Goal: Task Accomplishment & Management: Complete application form

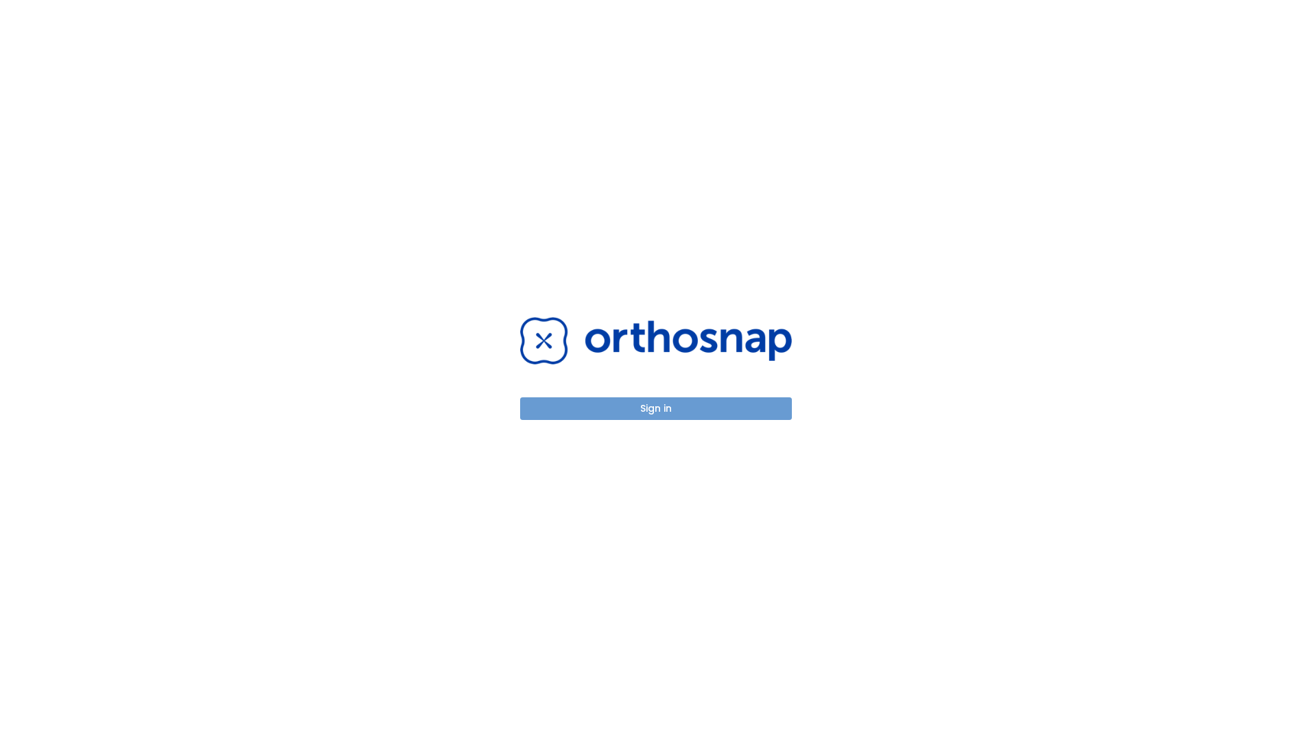
click at [645, 410] on button "Sign in" at bounding box center [656, 408] width 272 height 23
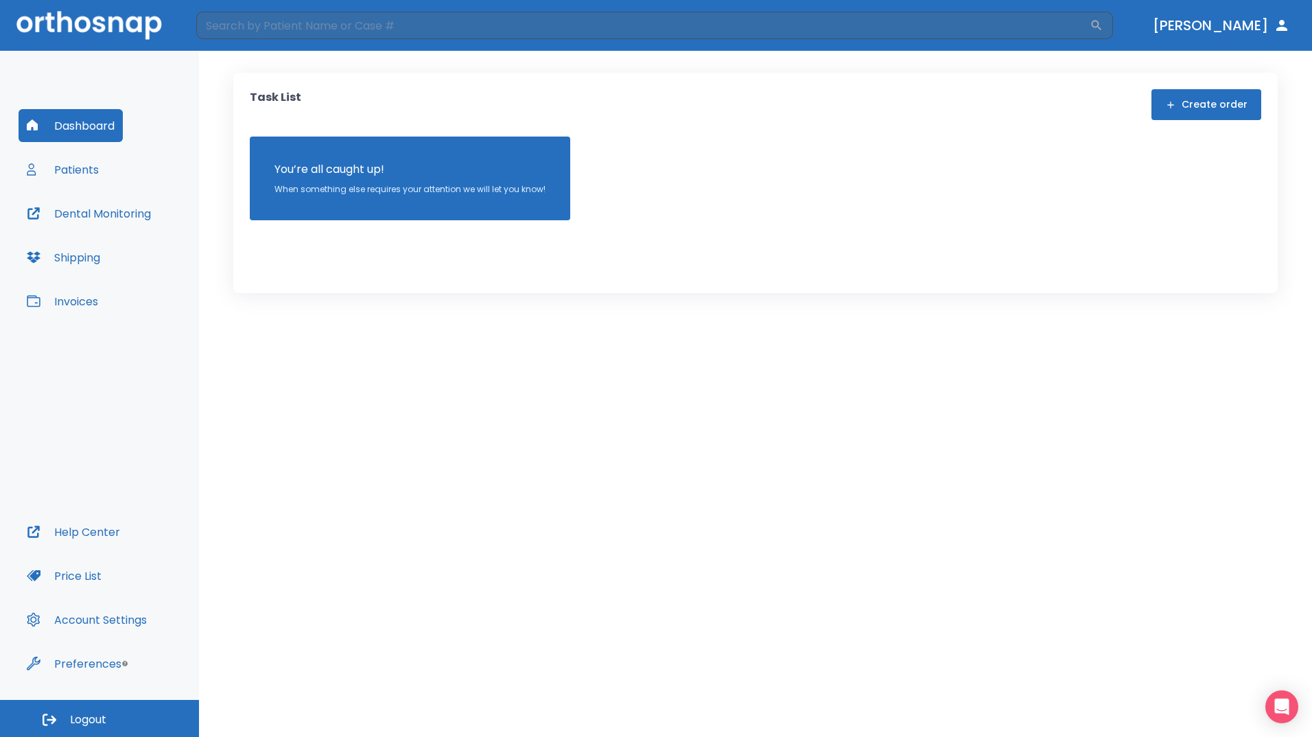
click at [1193, 106] on button "Create order" at bounding box center [1207, 104] width 110 height 31
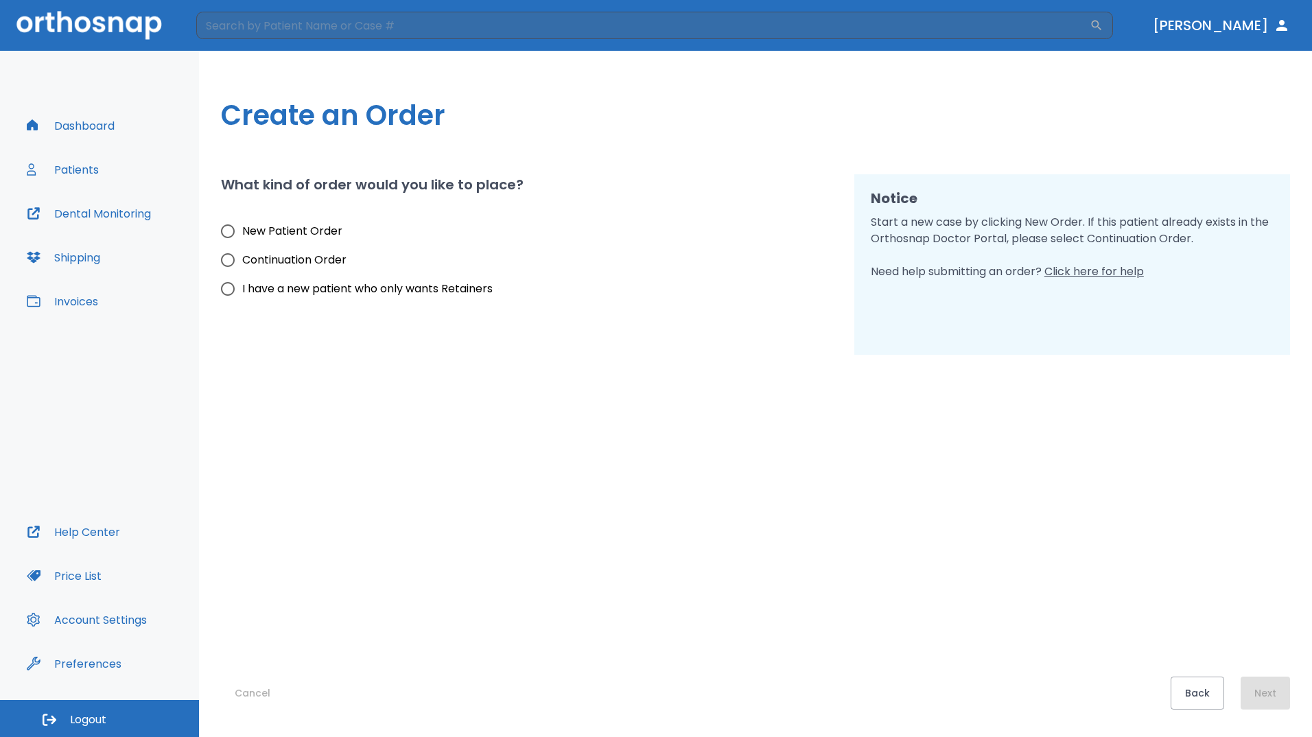
click at [227, 234] on input "New Patient Order" at bounding box center [227, 231] width 29 height 29
radio input "true"
click at [1272, 688] on button "Next" at bounding box center [1265, 693] width 49 height 33
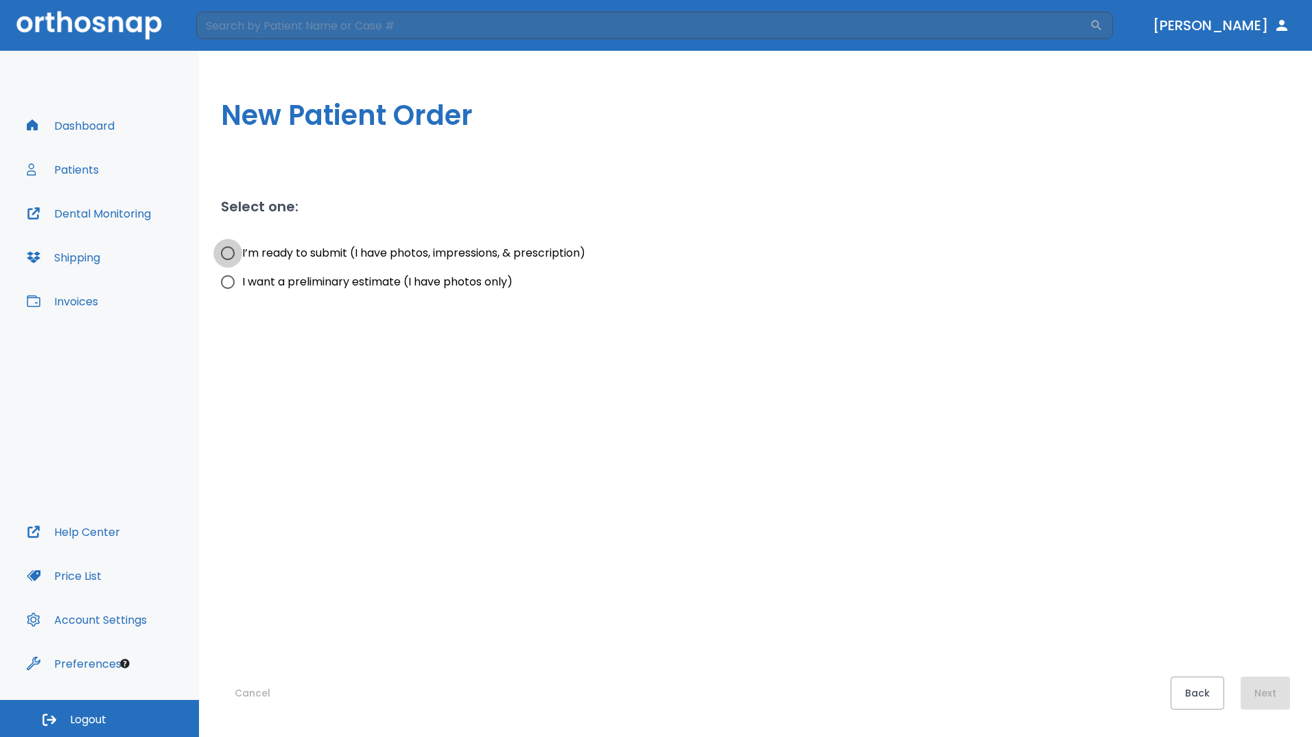
click at [228, 254] on input "I’m ready to submit (I have photos, impressions, & prescription)" at bounding box center [227, 253] width 29 height 29
radio input "true"
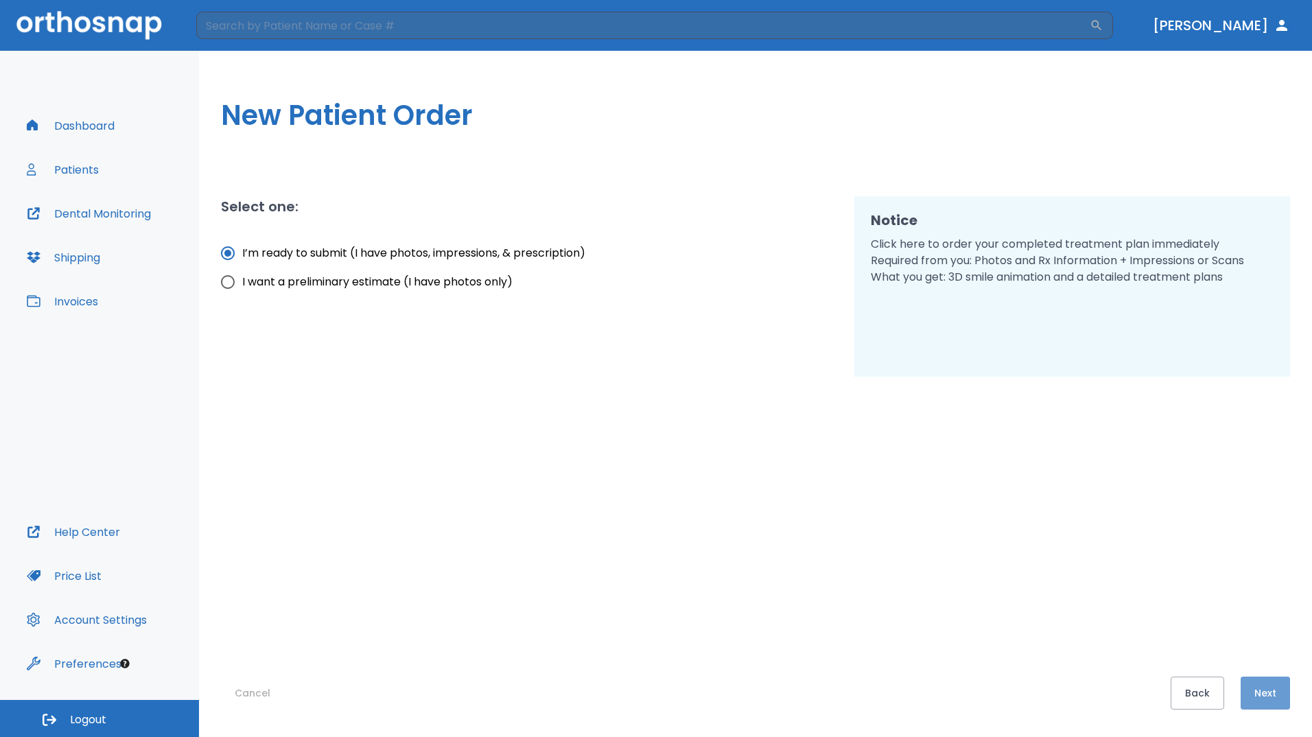
click at [1264, 692] on button "Next" at bounding box center [1265, 693] width 49 height 33
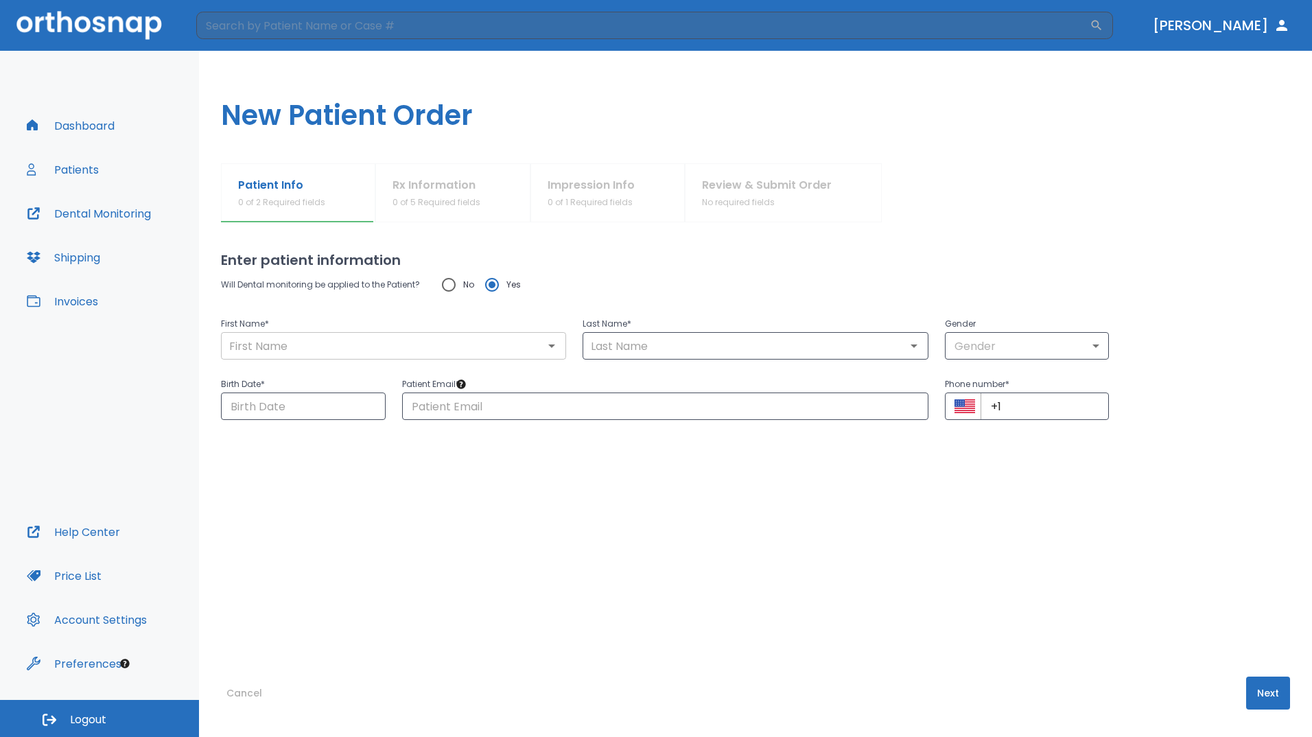
click at [404, 348] on input "text" at bounding box center [393, 345] width 337 height 19
type input "Brayden"
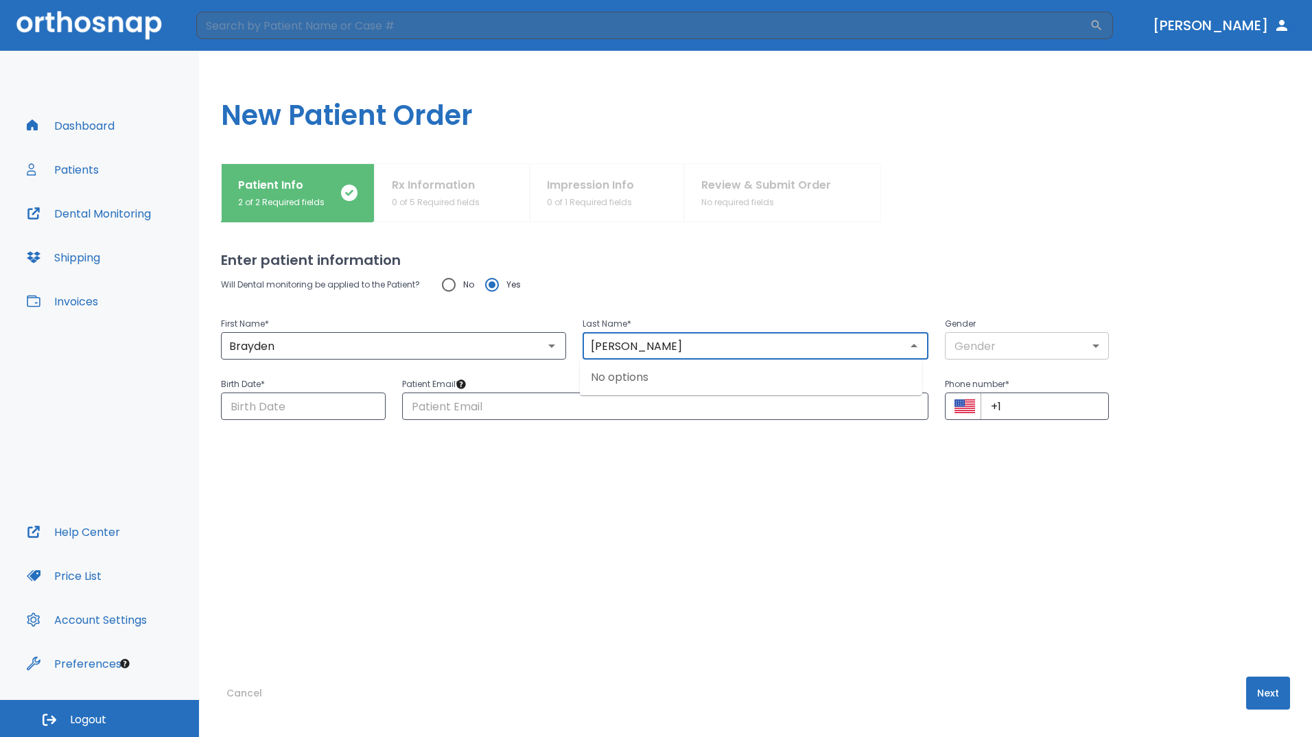
type input "[PERSON_NAME]"
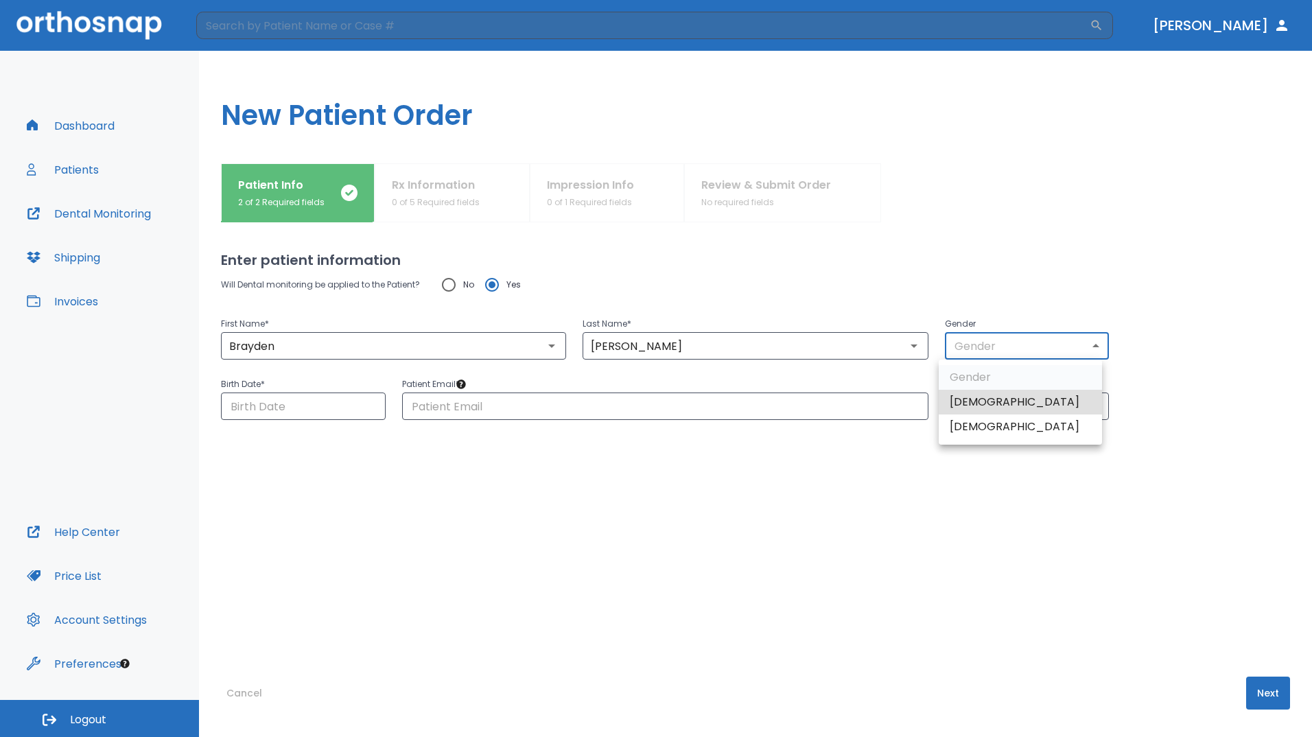
click at [972, 343] on body "​ [PERSON_NAME] Dashboard Patients Dental Monitoring Shipping Invoices Help Cen…" at bounding box center [656, 368] width 1312 height 737
click at [957, 398] on li "[DEMOGRAPHIC_DATA]" at bounding box center [1020, 402] width 163 height 25
type input "1"
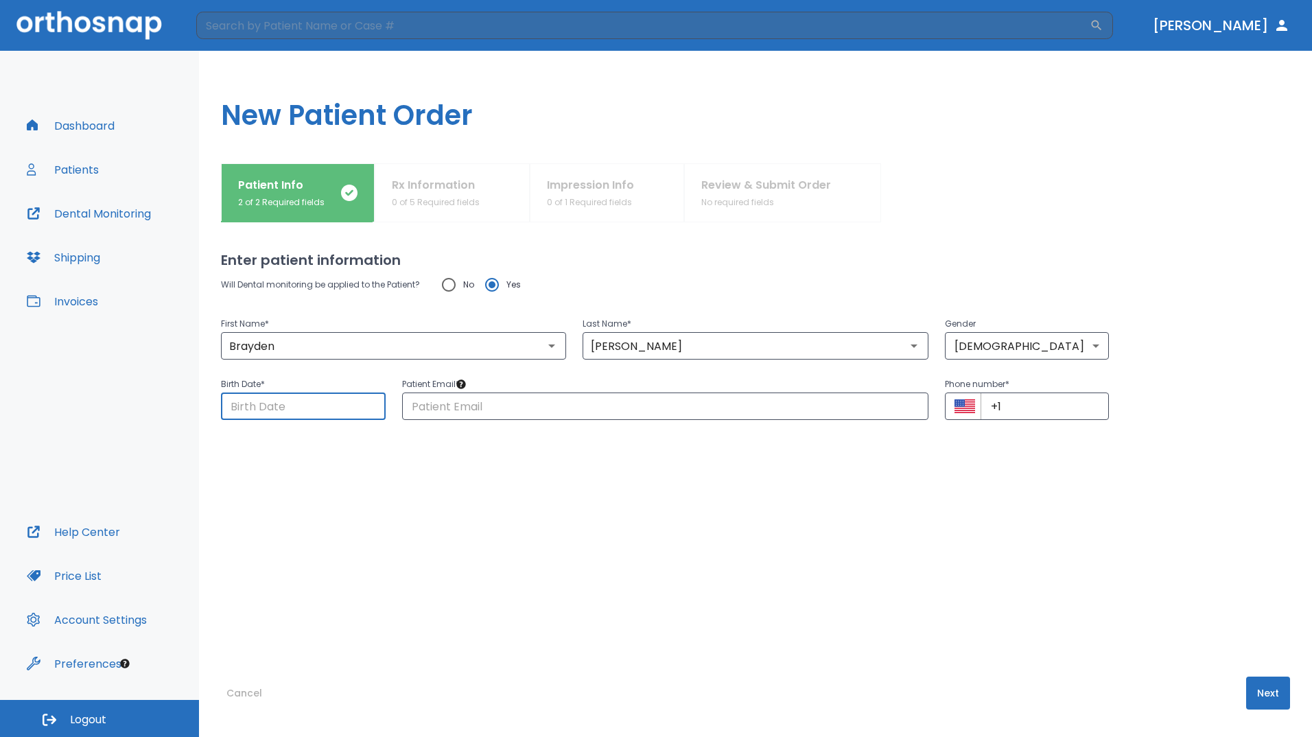
click at [329, 409] on input "Choose date" at bounding box center [303, 406] width 165 height 27
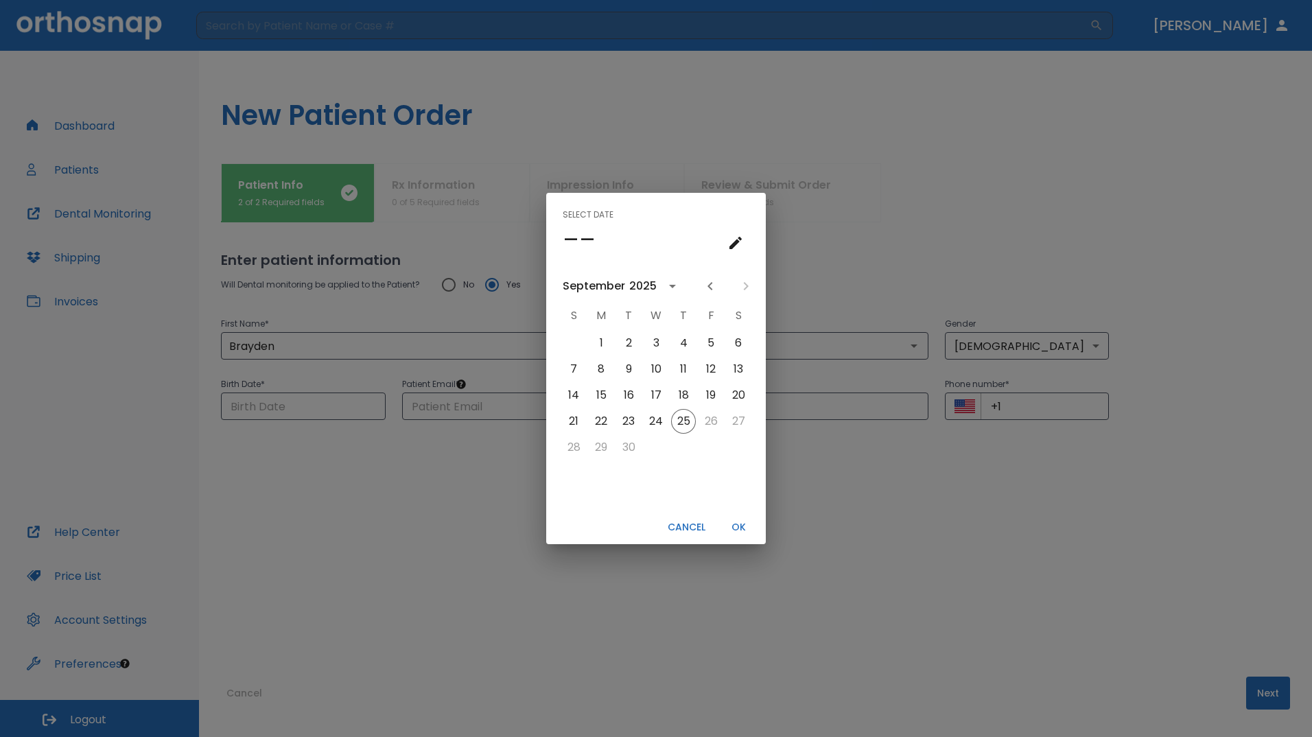
click at [640, 289] on div "2025" at bounding box center [642, 286] width 27 height 16
click at [638, 358] on div "2021" at bounding box center [655, 371] width 71 height 36
click at [576, 364] on button "2008" at bounding box center [584, 362] width 49 height 25
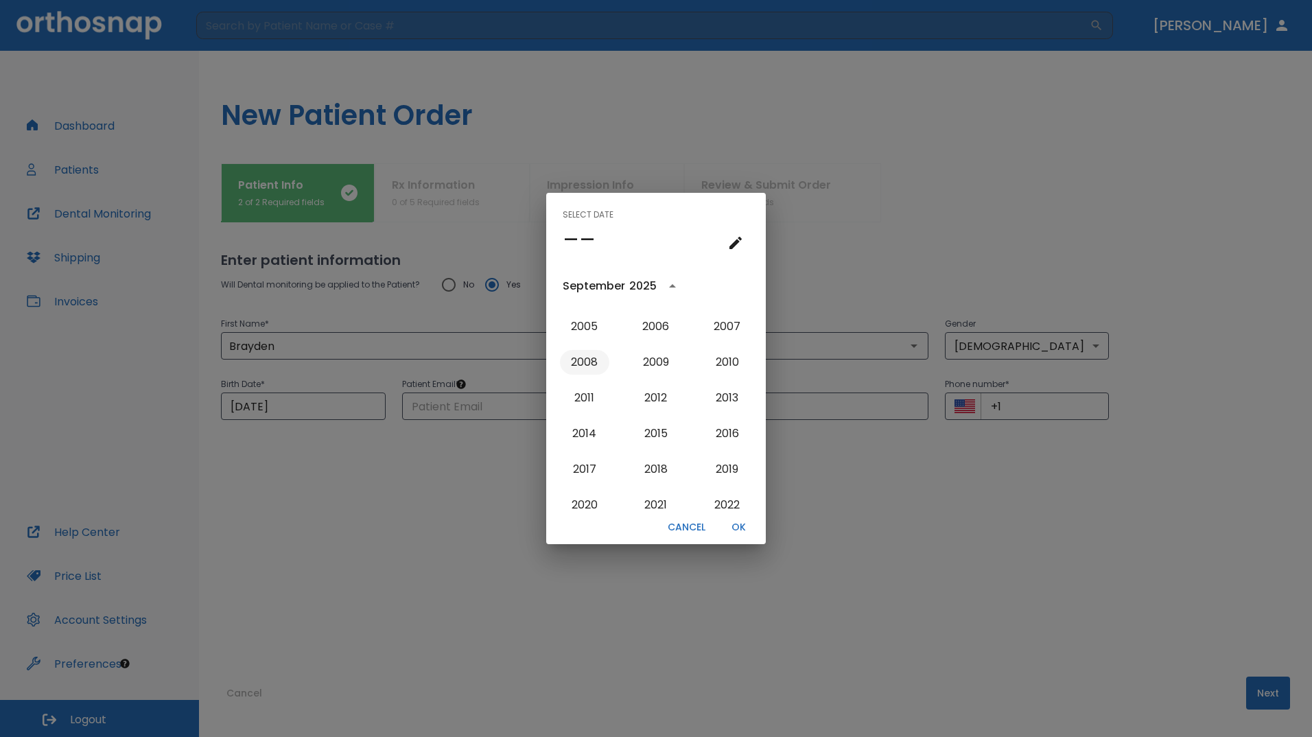
scroll to position [0, 0]
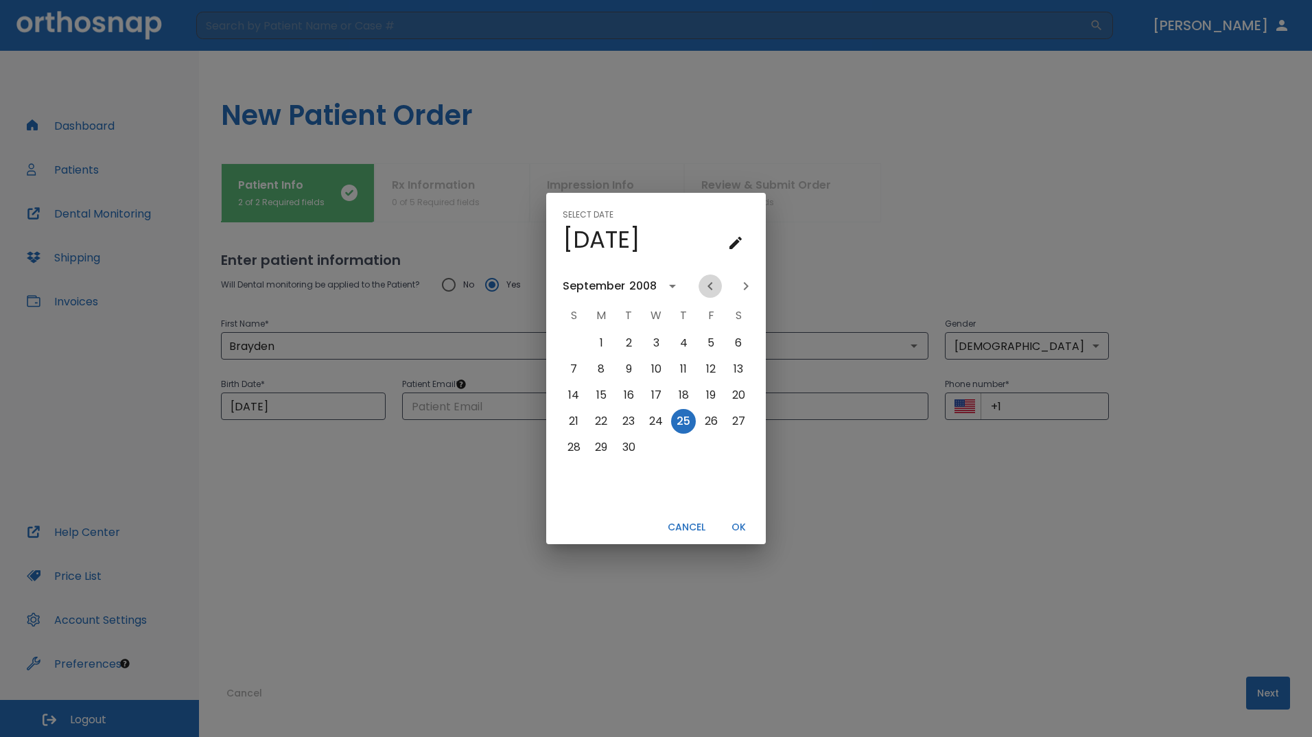
click at [714, 284] on icon "Previous month" at bounding box center [710, 286] width 16 height 16
click at [747, 285] on icon "Next month" at bounding box center [746, 286] width 5 height 8
click at [659, 373] on button "9" at bounding box center [656, 369] width 25 height 25
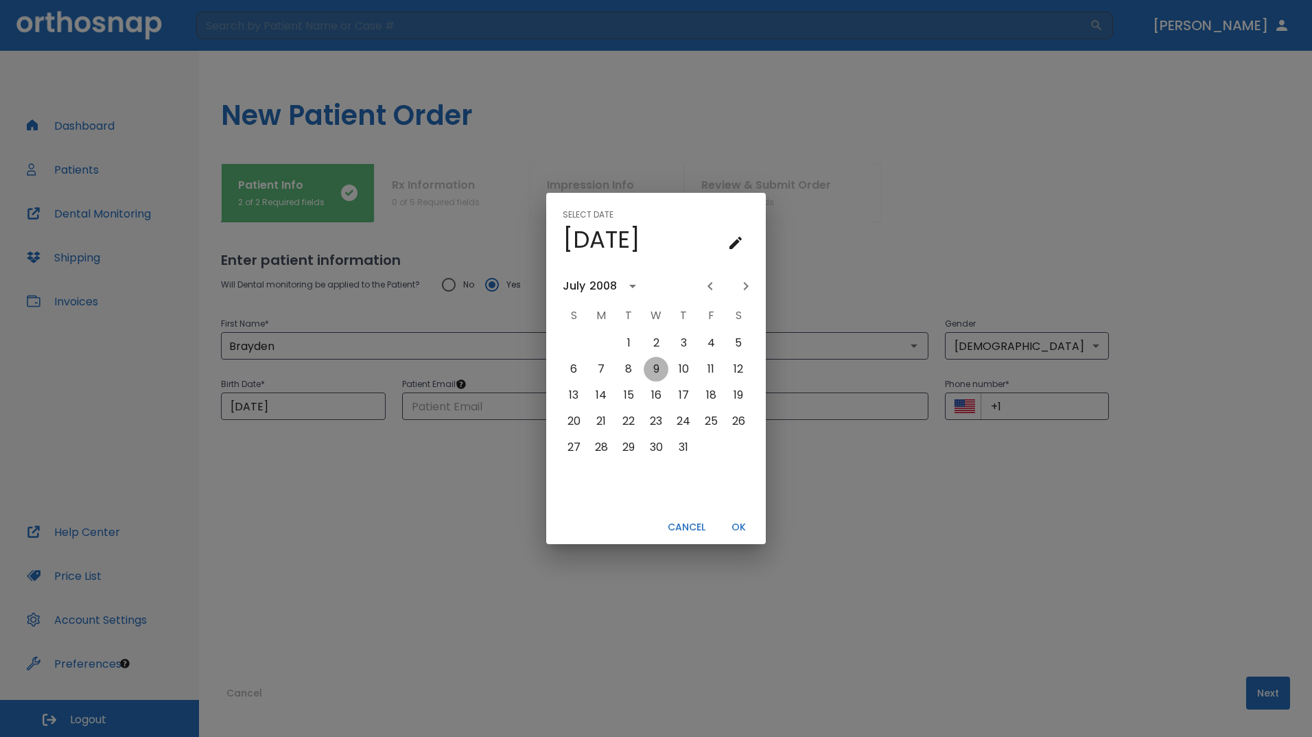
type input "[DATE]"
click at [735, 530] on button "OK" at bounding box center [738, 527] width 44 height 23
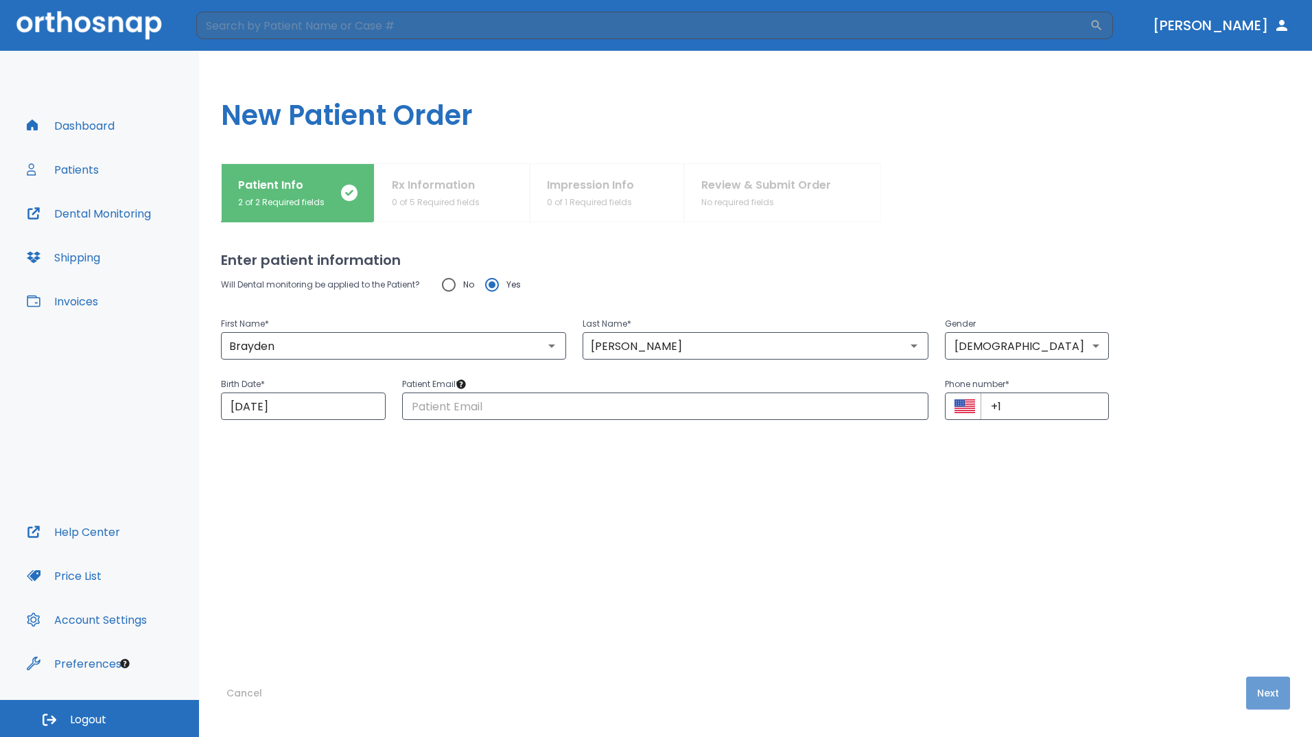
click at [1256, 696] on button "Next" at bounding box center [1268, 693] width 44 height 33
click at [642, 404] on input "text" at bounding box center [665, 406] width 526 height 27
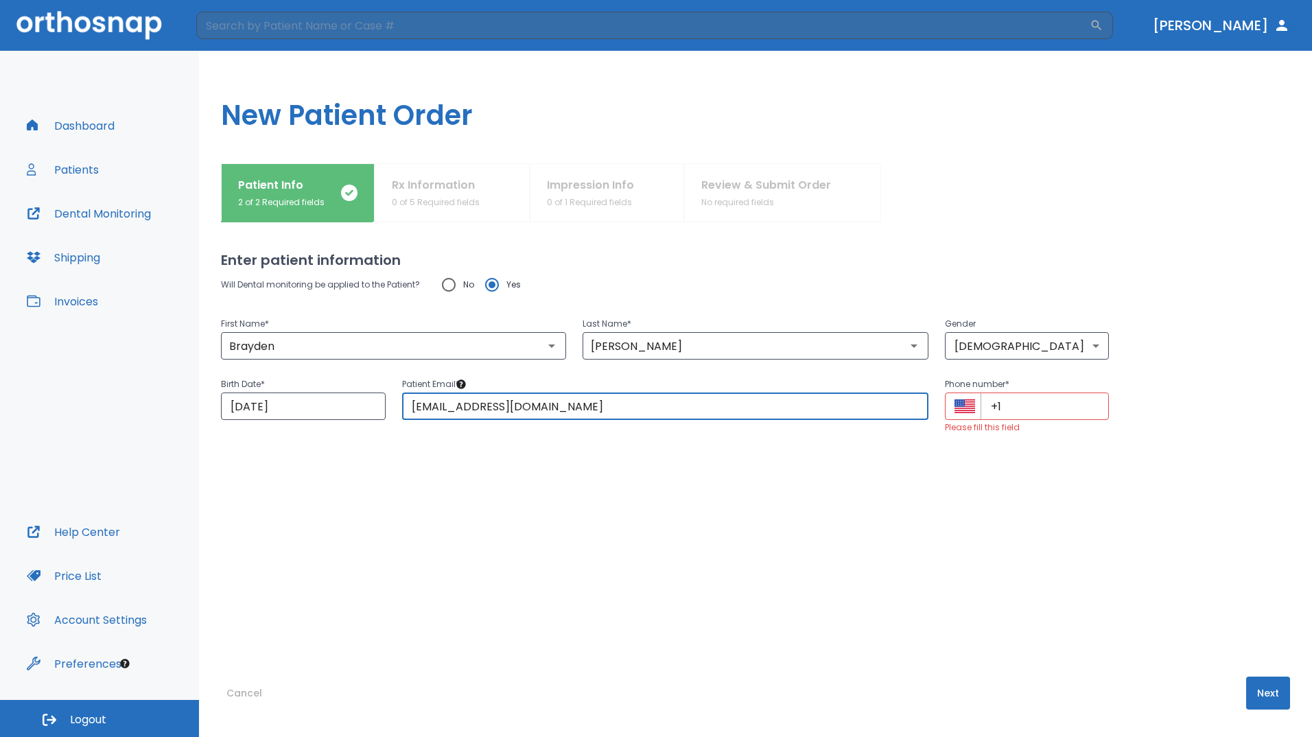
type input "[EMAIL_ADDRESS][DOMAIN_NAME]"
click at [1008, 404] on input "+1" at bounding box center [1045, 406] width 129 height 27
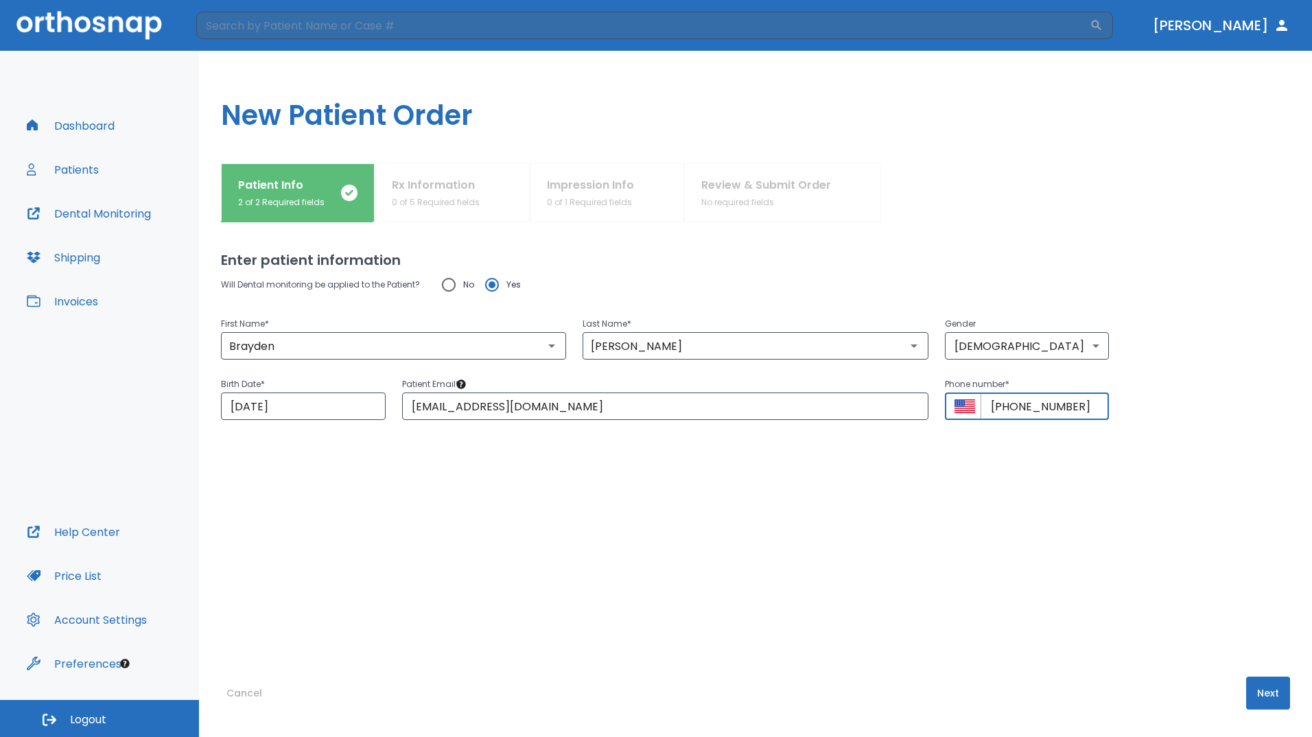
type input "[PHONE_NUMBER]"
click at [1263, 687] on button "Next" at bounding box center [1268, 693] width 44 height 33
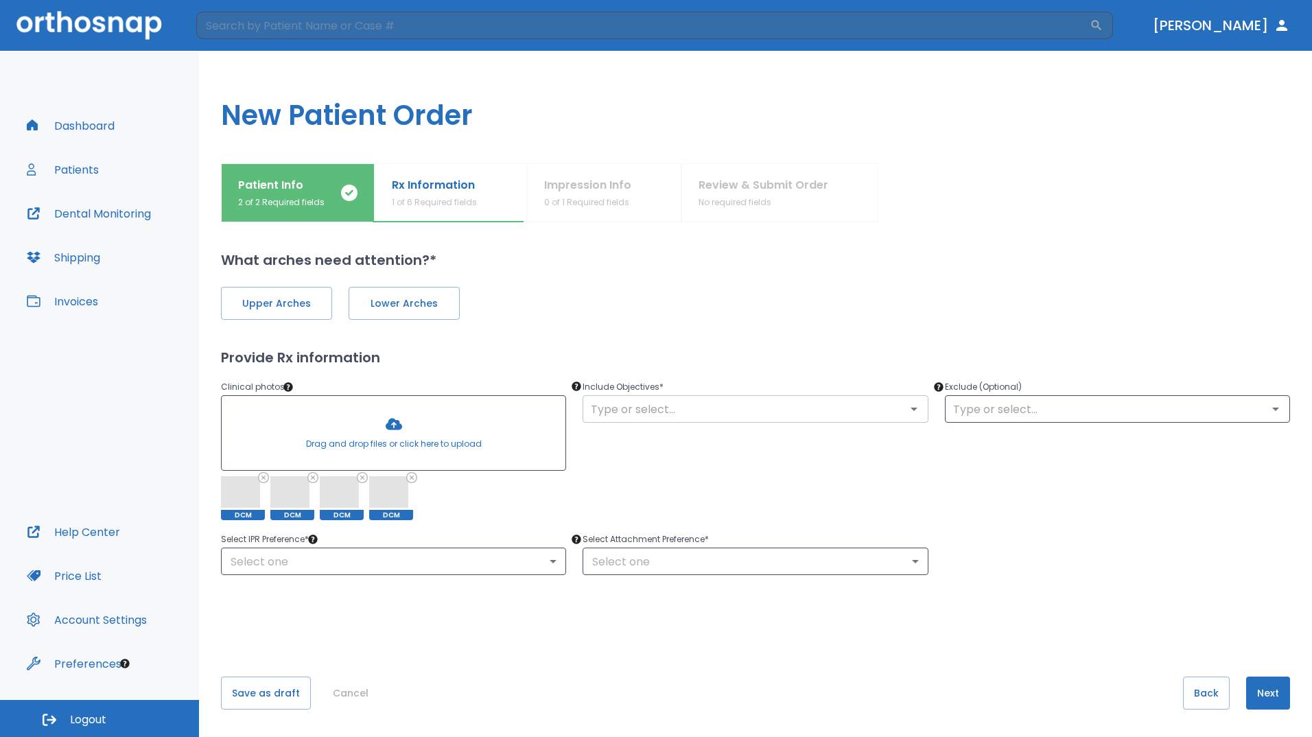
click at [724, 422] on div "​" at bounding box center [755, 408] width 345 height 27
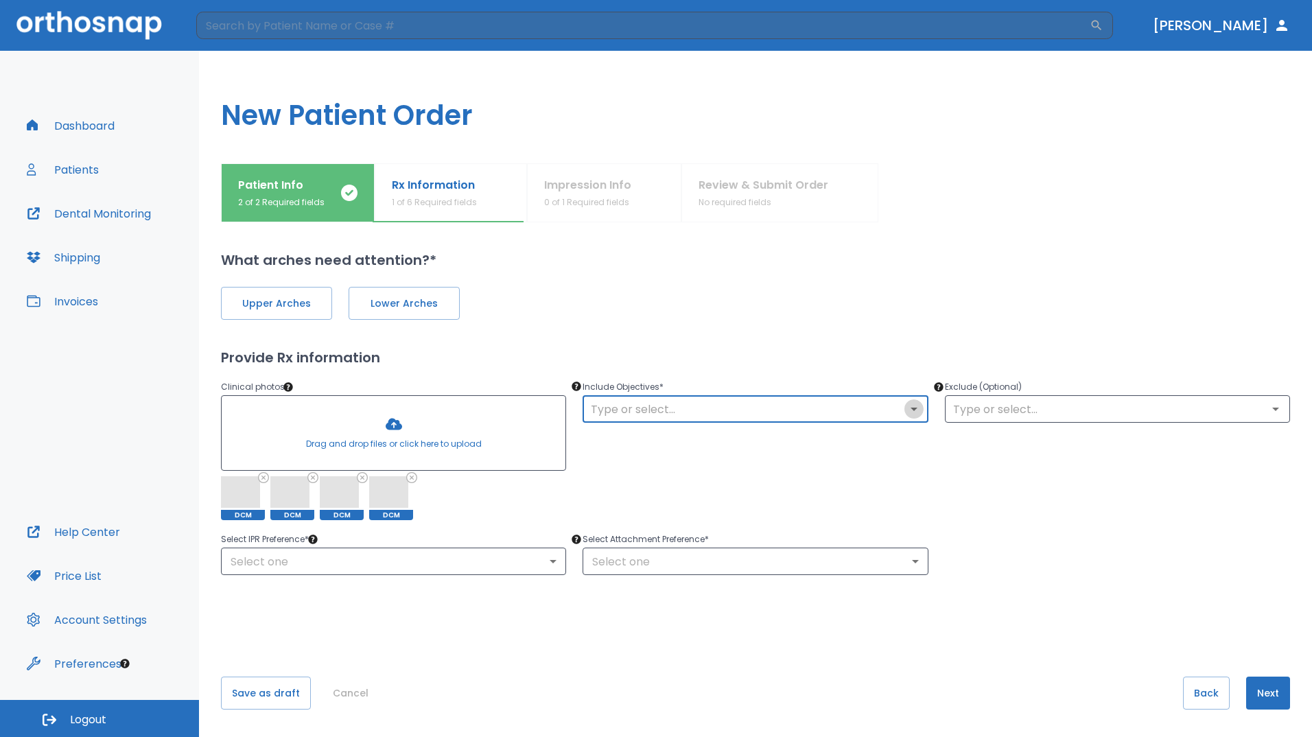
click at [908, 406] on icon "Open" at bounding box center [914, 409] width 16 height 16
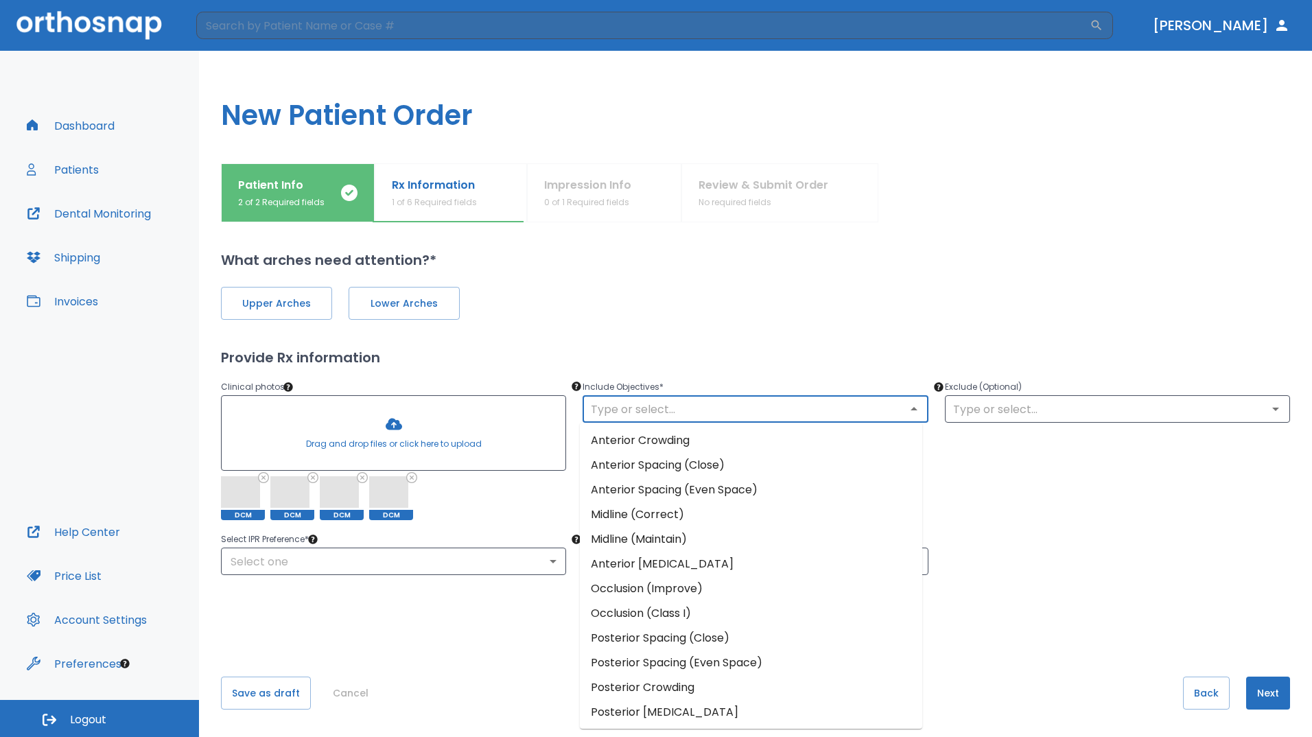
click at [813, 487] on li "Anterior Spacing (Even Space)" at bounding box center [751, 490] width 342 height 25
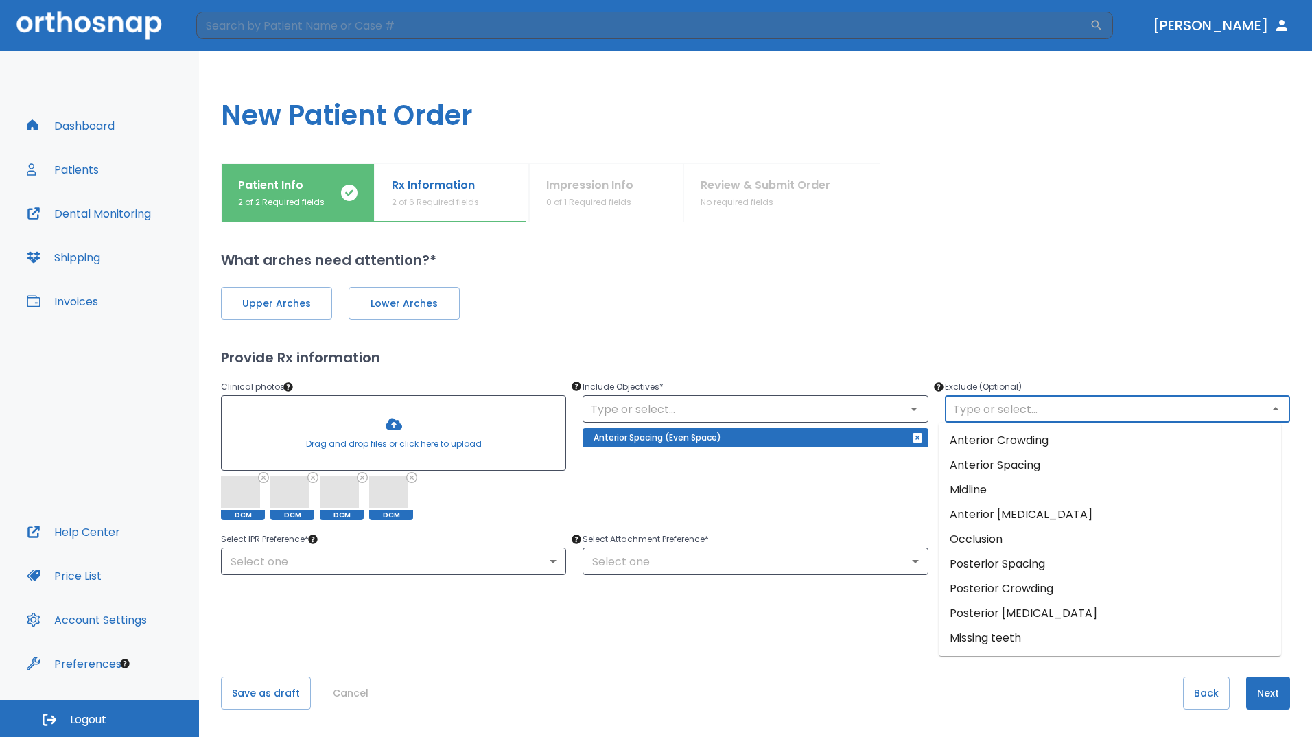
click at [1228, 411] on input "text" at bounding box center [1117, 408] width 337 height 19
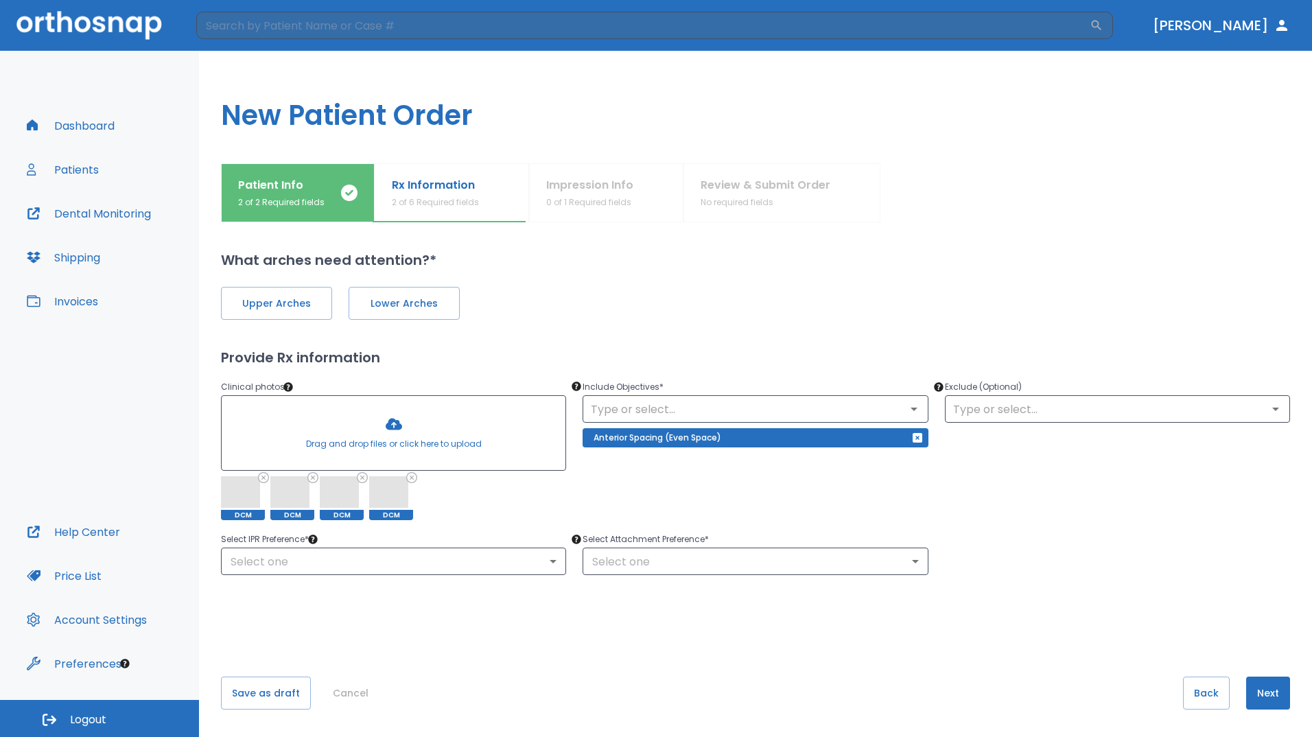
click at [1208, 285] on div "Upper Arches Lower Arches" at bounding box center [755, 294] width 1069 height 49
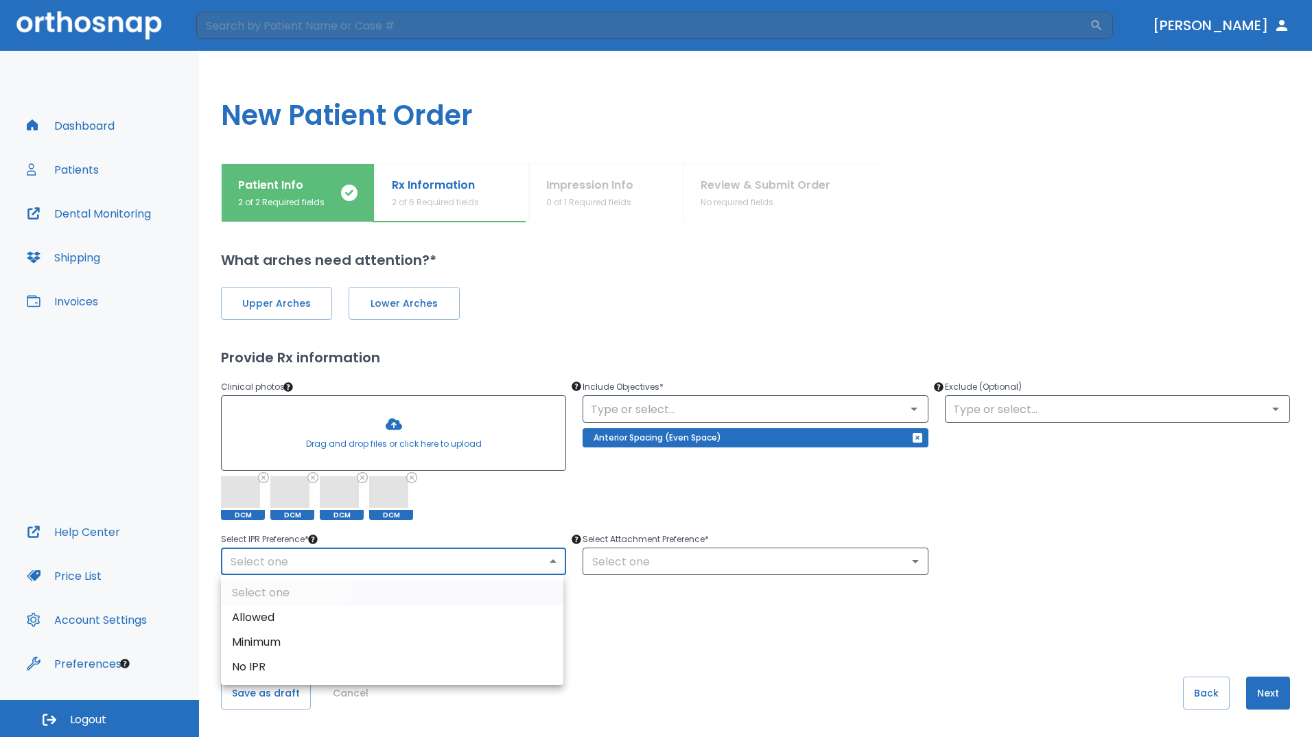
click at [550, 562] on body "​ [PERSON_NAME] Dashboard Patients Dental Monitoring Shipping Invoices Help Cen…" at bounding box center [656, 368] width 1312 height 737
click at [508, 622] on li "Allowed" at bounding box center [392, 617] width 342 height 25
type input "1"
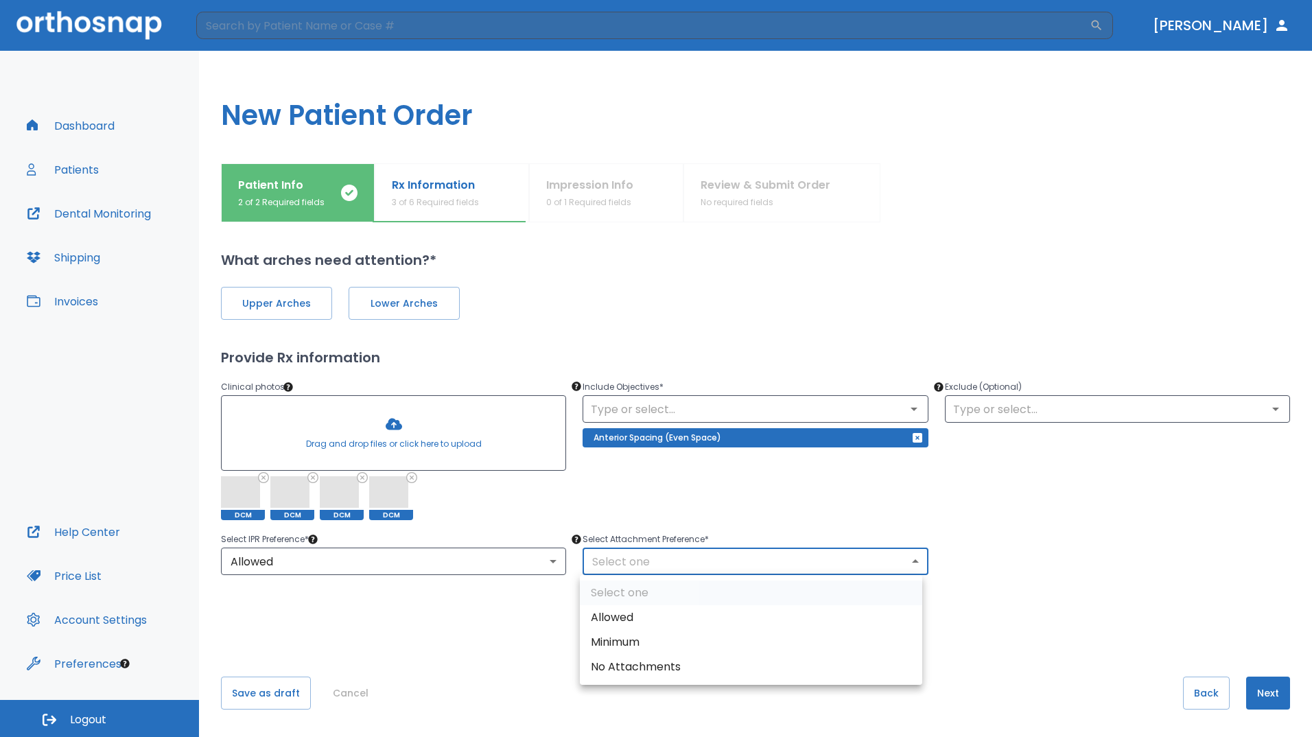
click at [639, 561] on body "​ [PERSON_NAME] Dashboard Patients Dental Monitoring Shipping Invoices Help Cen…" at bounding box center [656, 368] width 1312 height 737
click at [626, 622] on li "Allowed" at bounding box center [751, 617] width 342 height 25
type input "1"
click at [1251, 698] on button "Next" at bounding box center [1268, 693] width 44 height 33
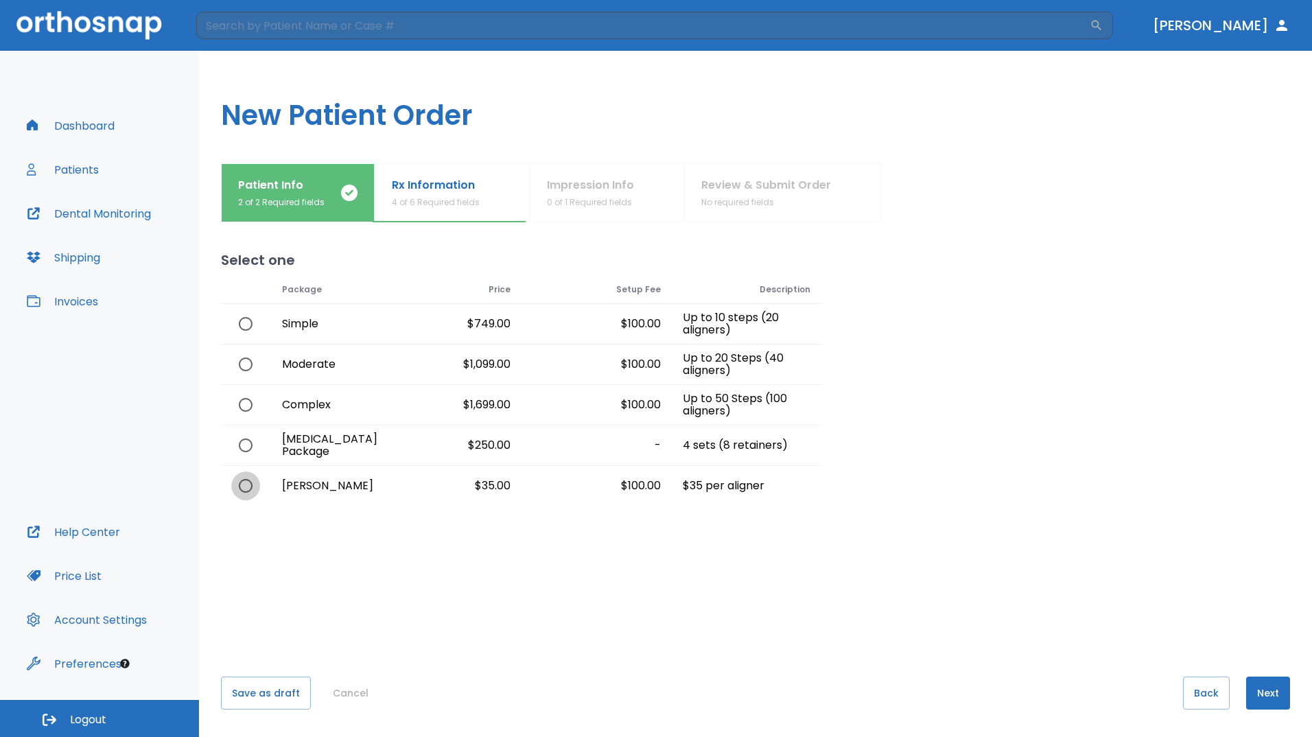
click at [246, 486] on input "radio" at bounding box center [245, 485] width 29 height 29
radio input "true"
click at [277, 695] on button "Save as draft" at bounding box center [266, 693] width 90 height 33
click at [1257, 687] on button "Next" at bounding box center [1268, 693] width 44 height 33
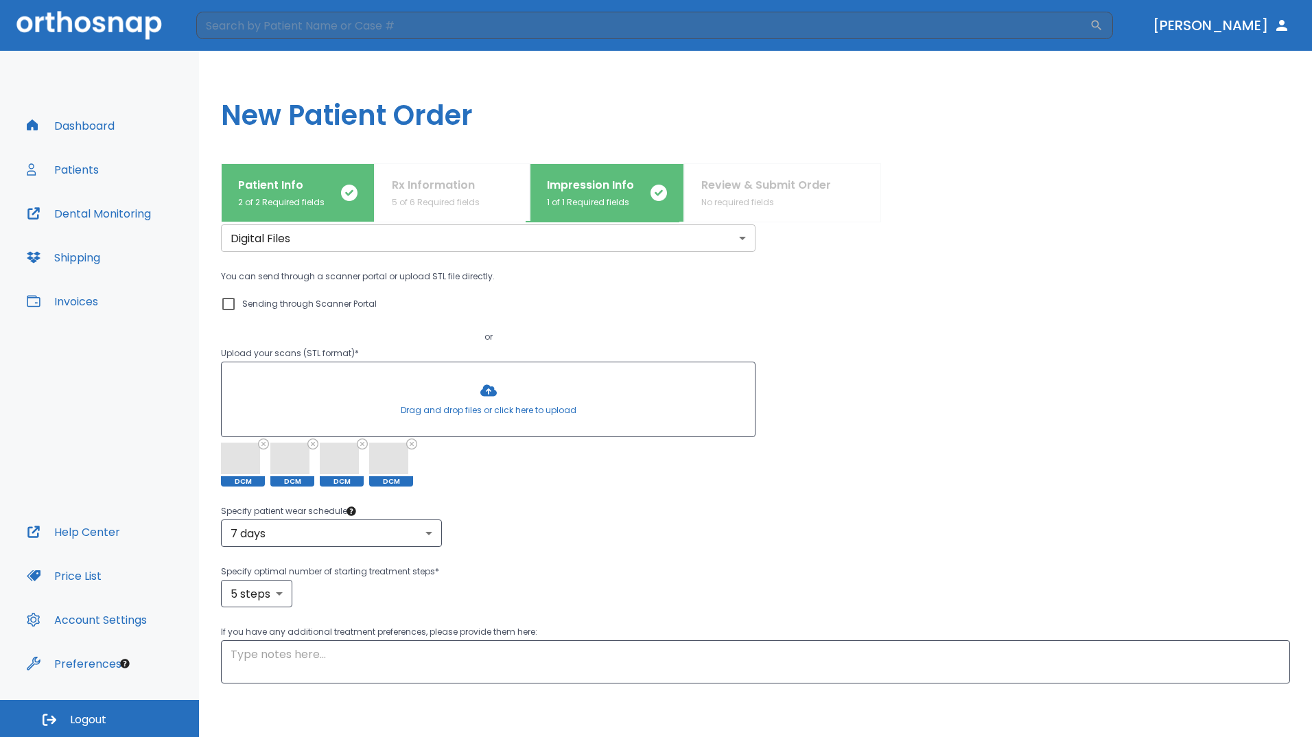
scroll to position [58, 0]
click at [282, 590] on body "​ [PERSON_NAME] Dashboard Patients Dental Monitoring Shipping Invoices Help Cen…" at bounding box center [656, 368] width 1312 height 737
click at [244, 681] on li "10 steps" at bounding box center [257, 683] width 80 height 25
type input "10"
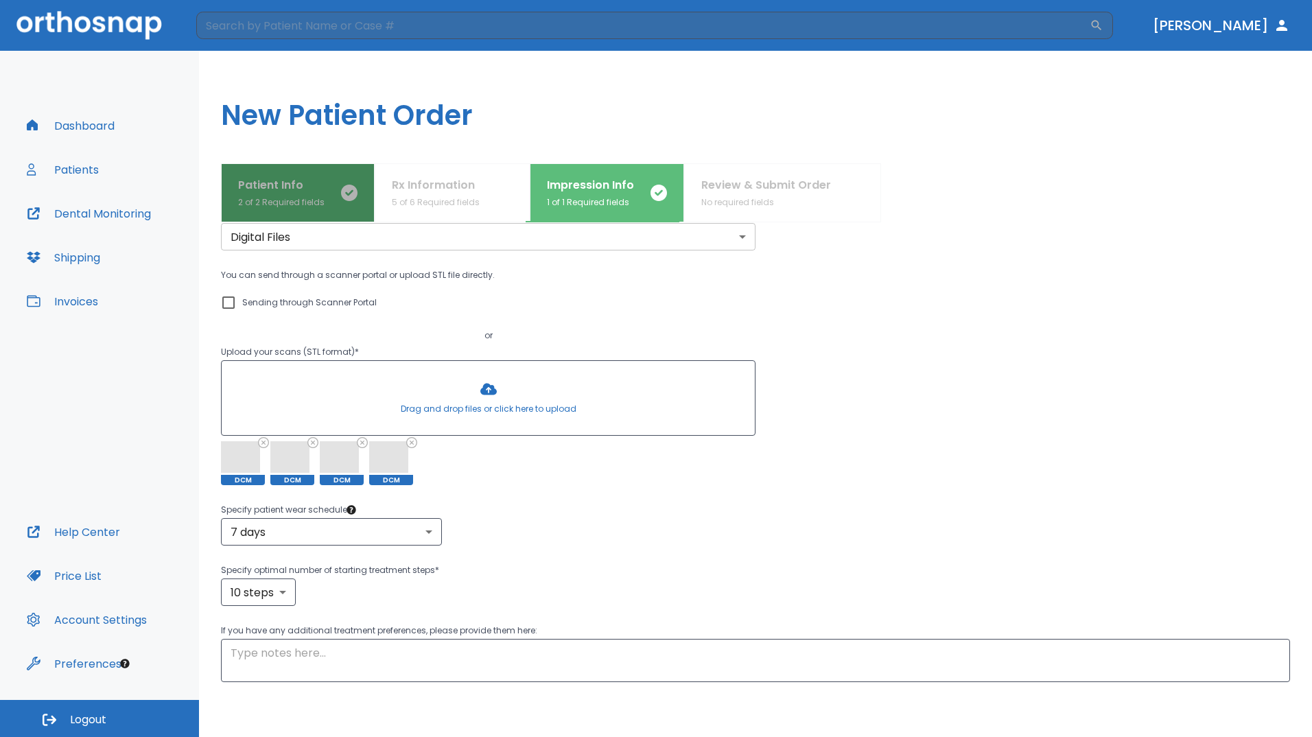
click at [305, 175] on button "Patient Info 2 of 2 Required fields" at bounding box center [298, 192] width 154 height 59
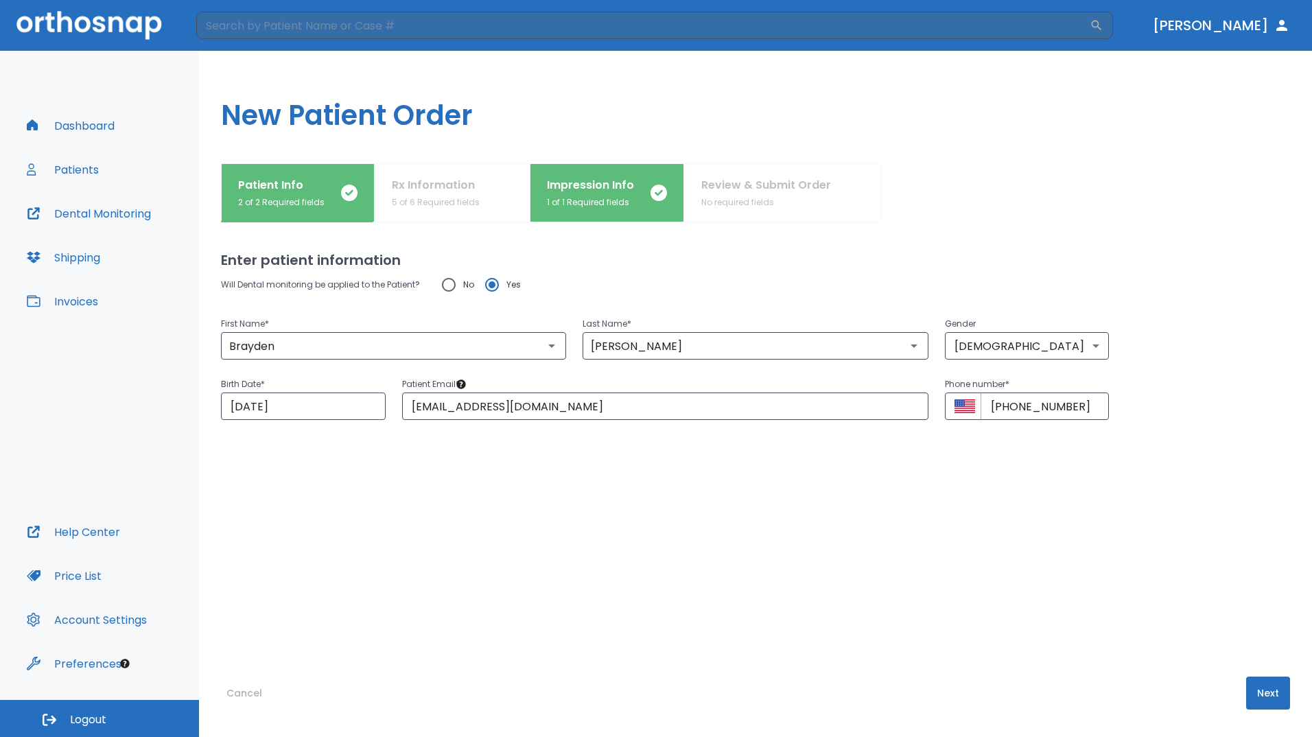
click at [451, 187] on div "Patient Info 2 of 2 Required fields Rx Information 5 of 6 Required fields Impre…" at bounding box center [755, 192] width 1069 height 59
click at [450, 197] on div "Patient Info 2 of 2 Required fields Rx Information 5 of 6 Required fields Impre…" at bounding box center [755, 192] width 1069 height 59
click at [1254, 684] on button "Next" at bounding box center [1268, 693] width 44 height 33
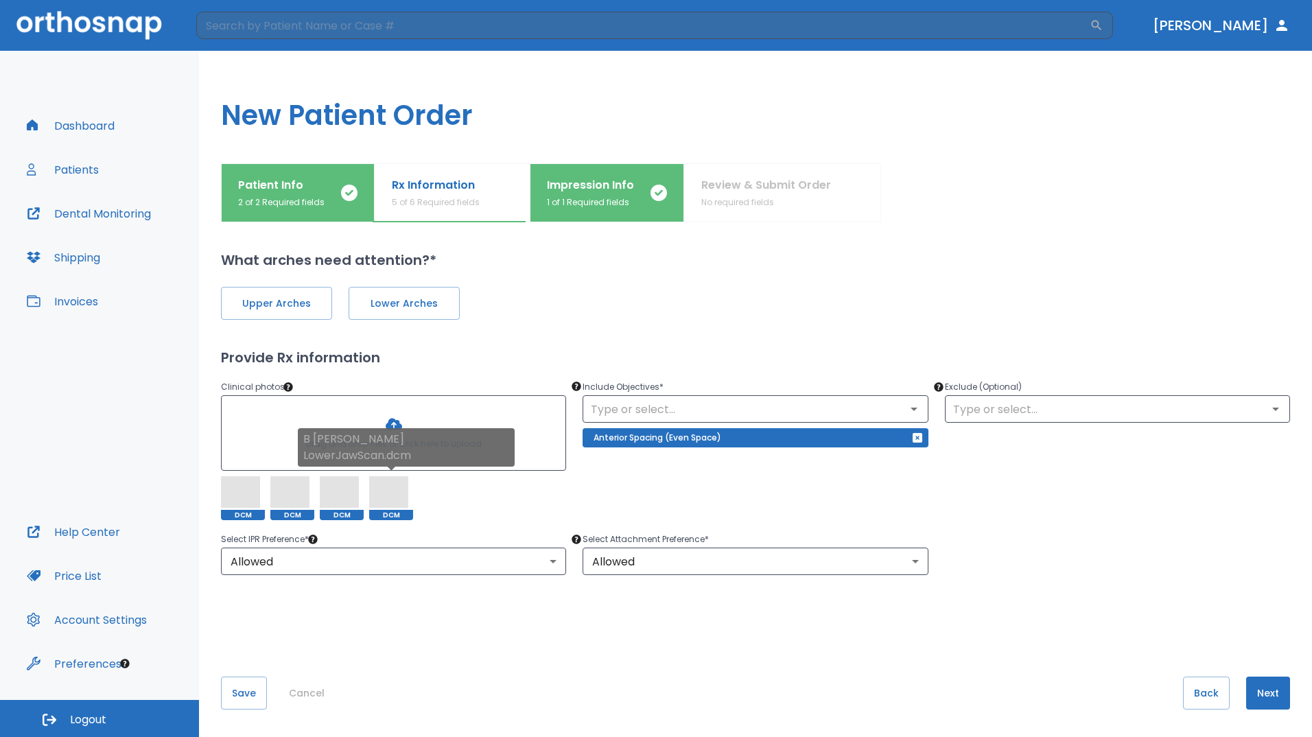
click at [388, 500] on span at bounding box center [388, 492] width 39 height 32
drag, startPoint x: 390, startPoint y: 497, endPoint x: 465, endPoint y: 500, distance: 74.9
click at [465, 500] on div "DCM DCM DCM DCM" at bounding box center [393, 498] width 345 height 44
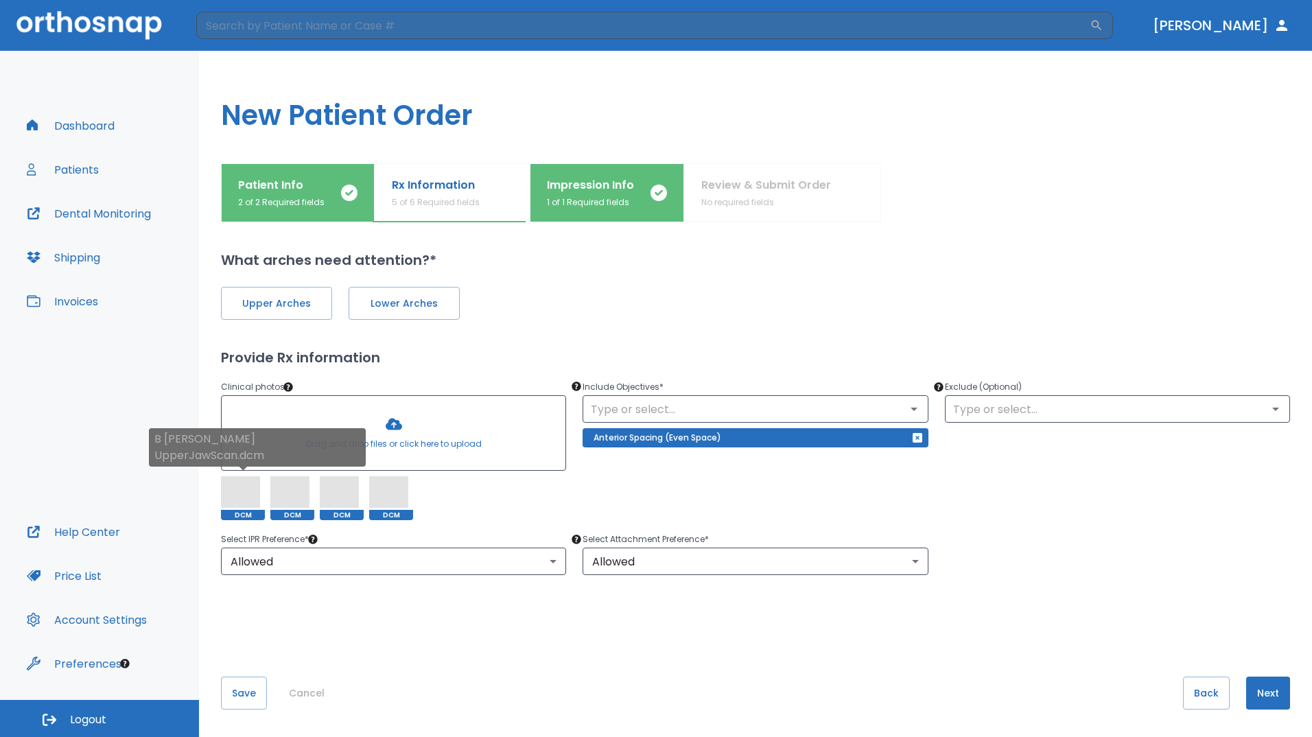
drag, startPoint x: 247, startPoint y: 505, endPoint x: 255, endPoint y: 513, distance: 11.6
click at [255, 513] on div "DCM" at bounding box center [243, 498] width 44 height 44
click at [298, 509] on div "DCM" at bounding box center [292, 498] width 44 height 44
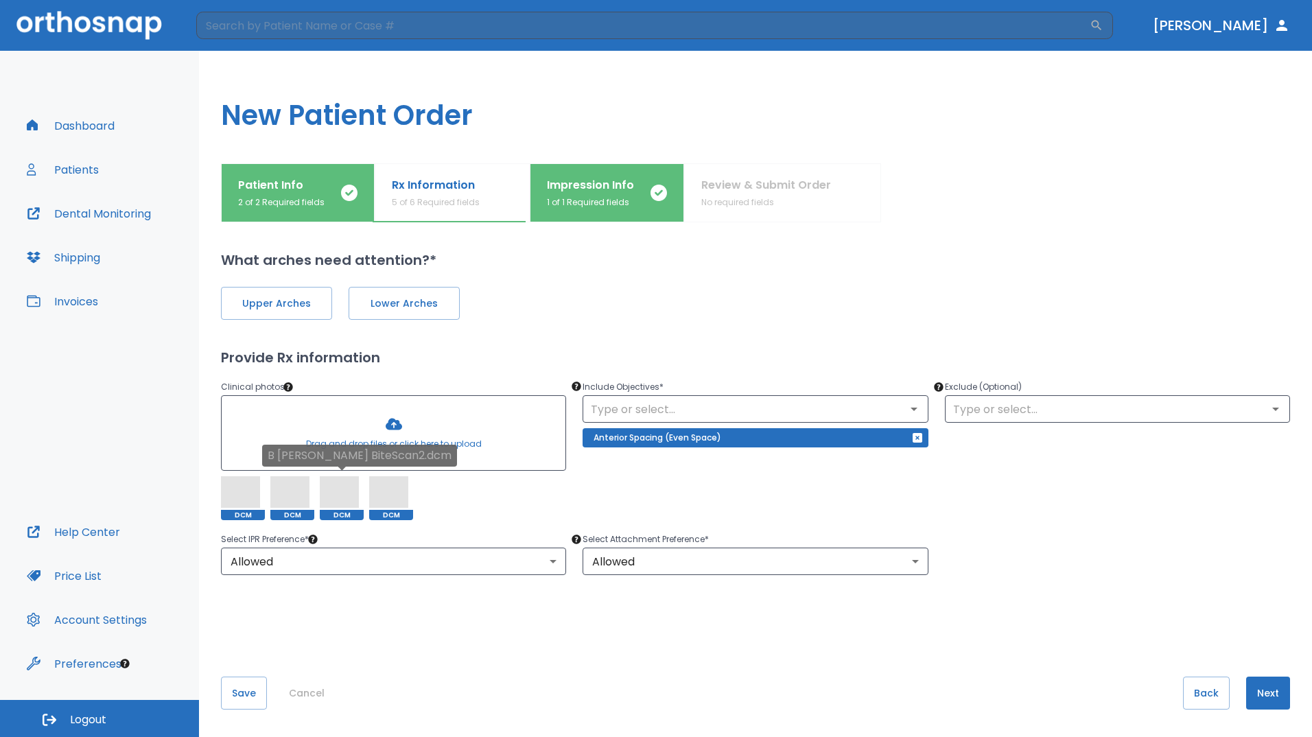
click at [338, 504] on span at bounding box center [339, 492] width 39 height 32
click at [395, 500] on span at bounding box center [388, 492] width 39 height 32
click at [272, 310] on span "Upper Arches" at bounding box center [276, 303] width 82 height 14
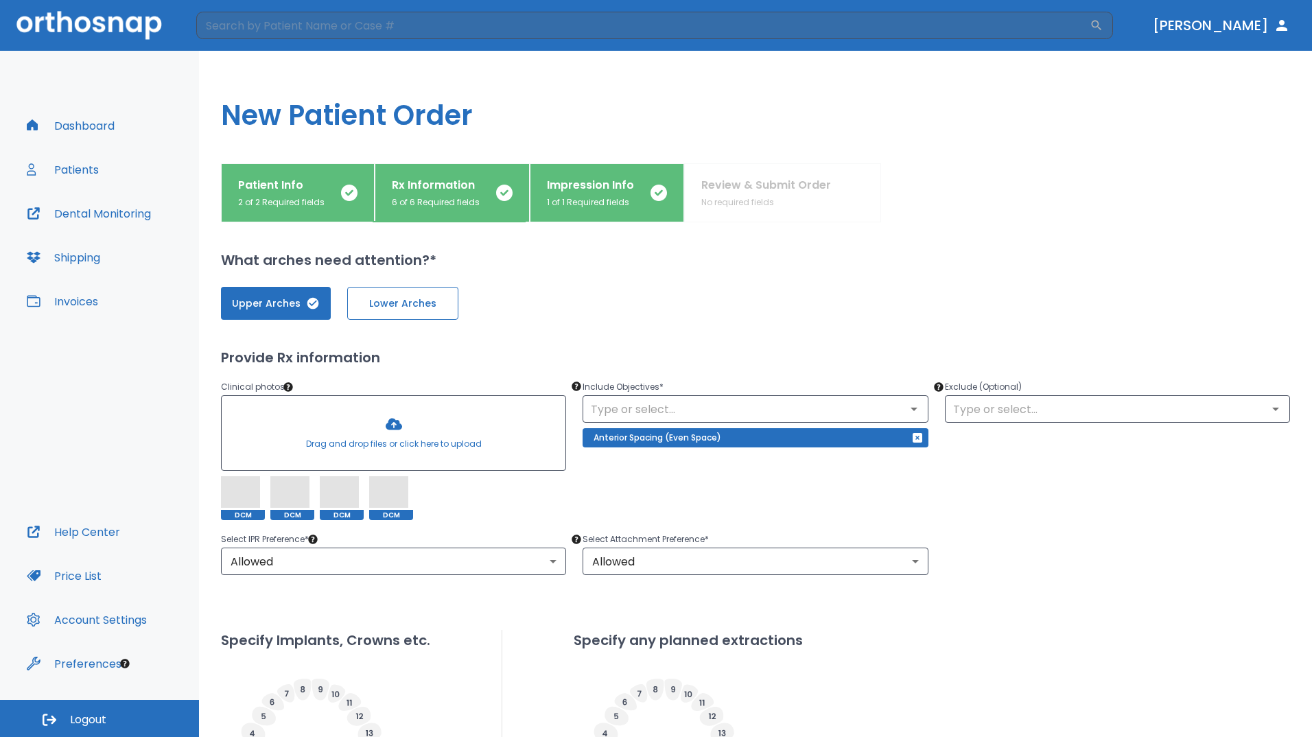
click at [406, 309] on span "Lower Arches" at bounding box center [403, 303] width 82 height 14
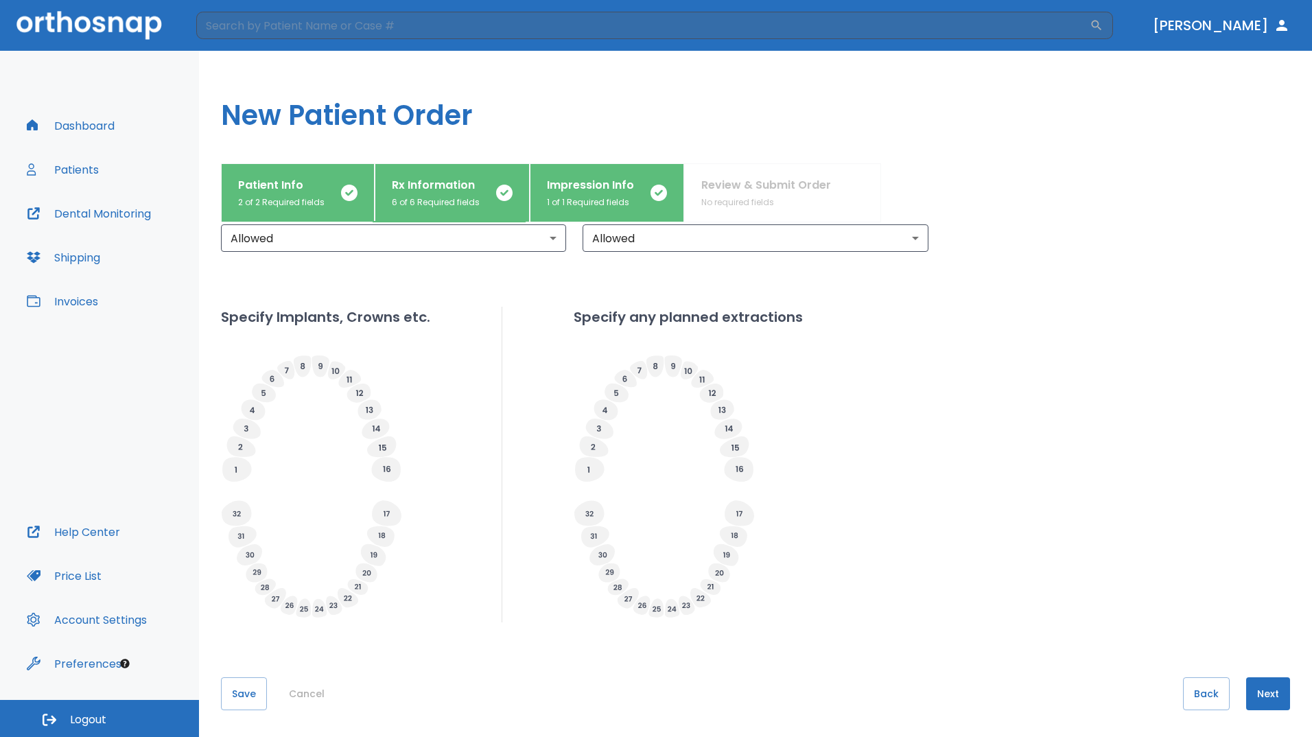
scroll to position [324, 0]
click at [1255, 698] on button "Next" at bounding box center [1268, 693] width 44 height 33
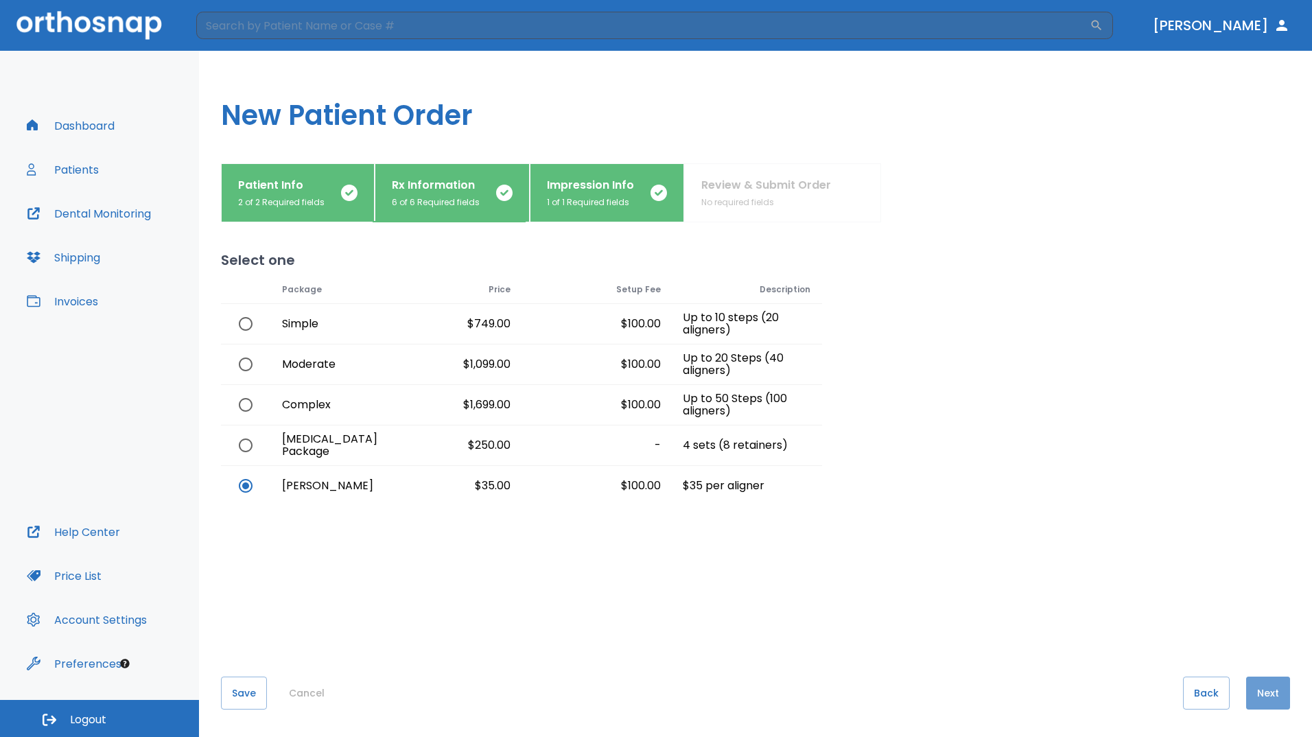
click at [1252, 685] on button "Next" at bounding box center [1268, 693] width 44 height 33
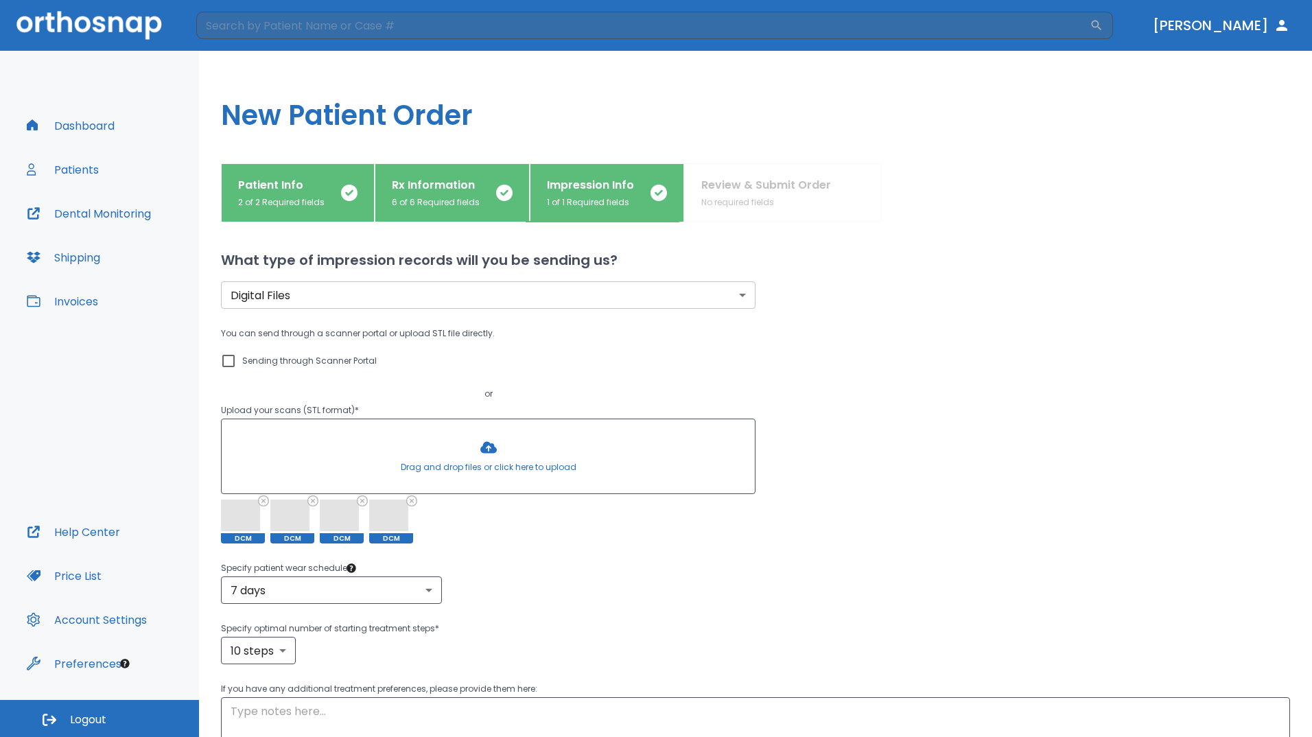
scroll to position [119, 0]
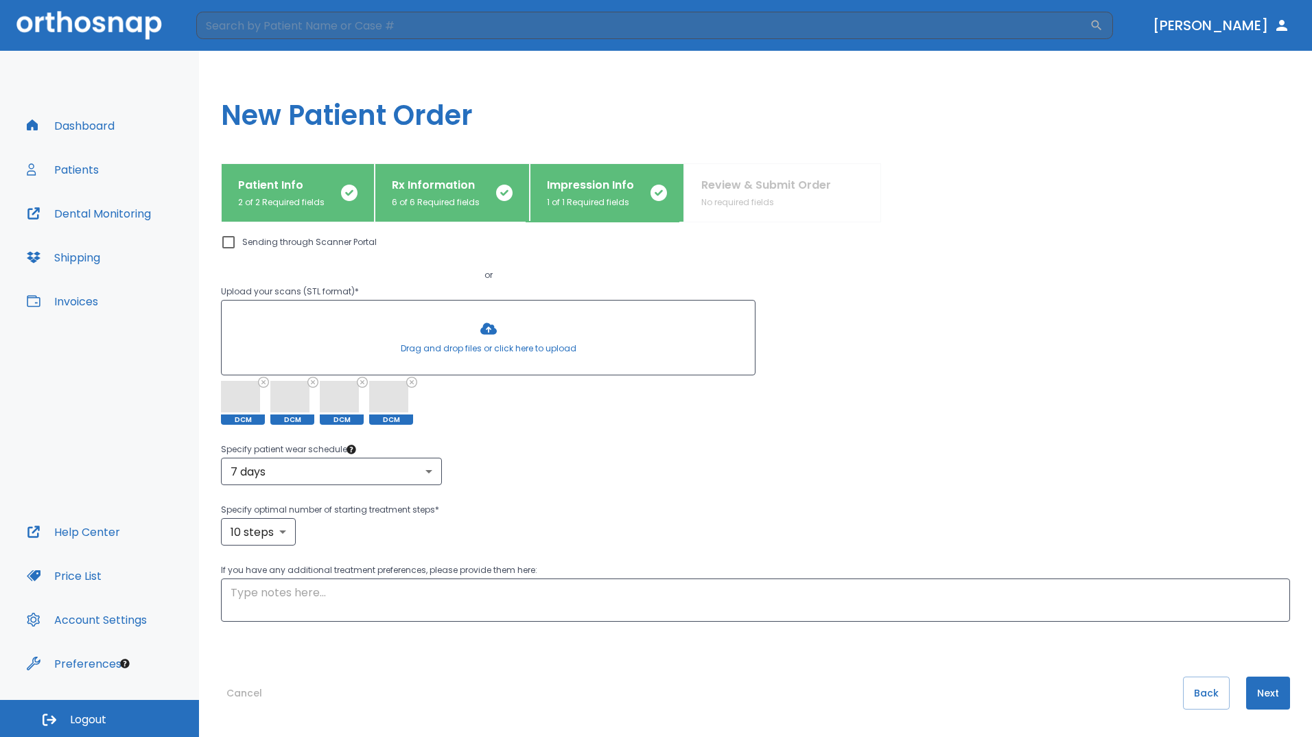
click at [1260, 697] on button "Next" at bounding box center [1268, 693] width 44 height 33
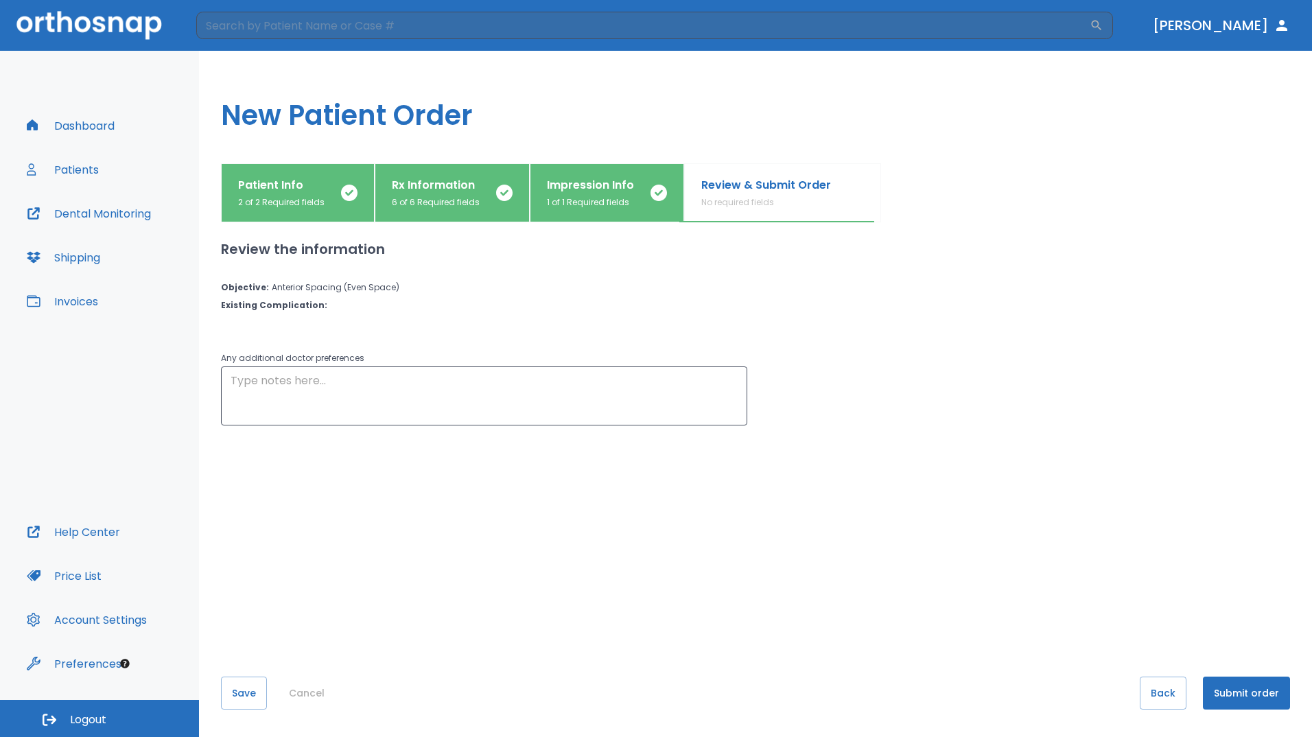
scroll to position [0, 0]
click at [246, 686] on button "Save" at bounding box center [244, 693] width 46 height 33
